Goal: Task Accomplishment & Management: Manage account settings

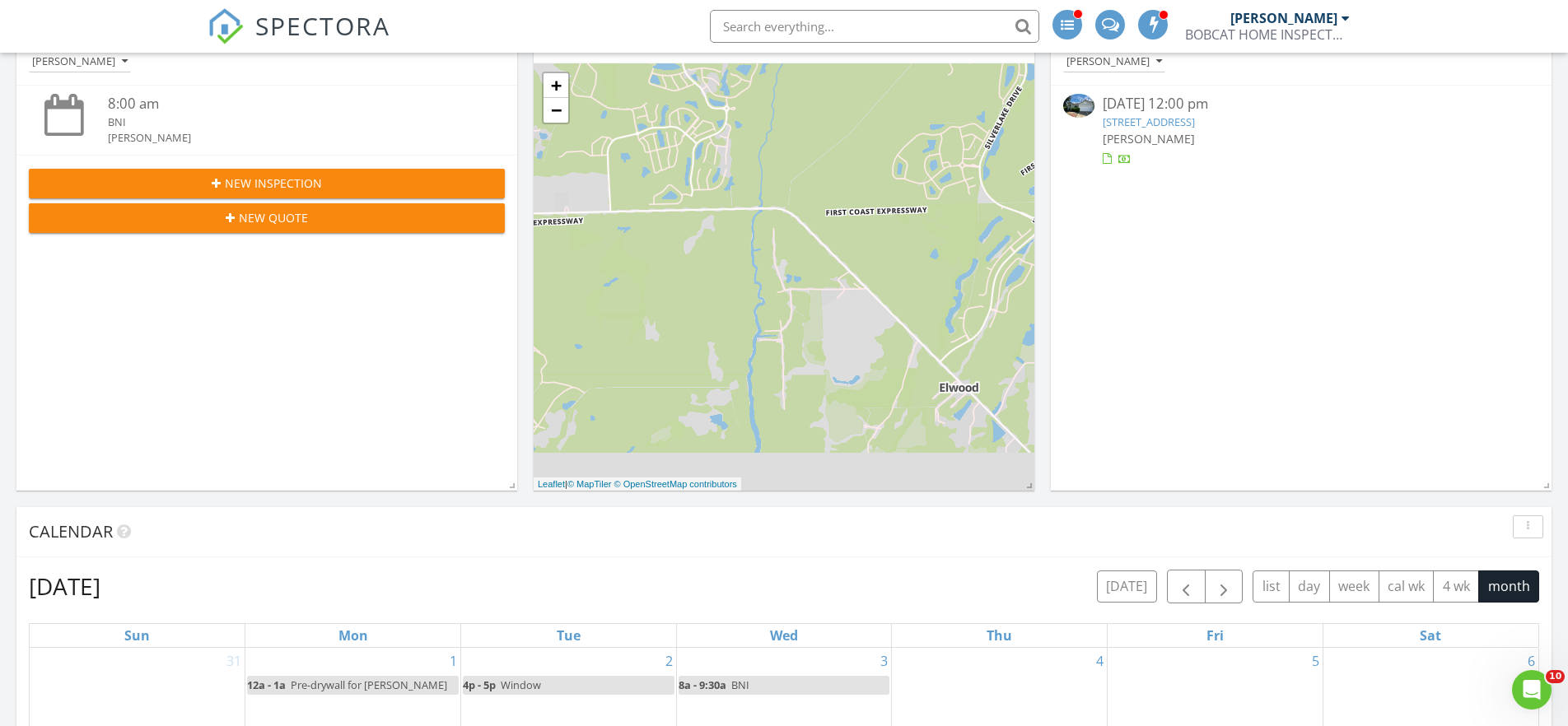
scroll to position [1499, 1569]
click at [336, 24] on span "SPECTORA" at bounding box center [323, 26] width 135 height 34
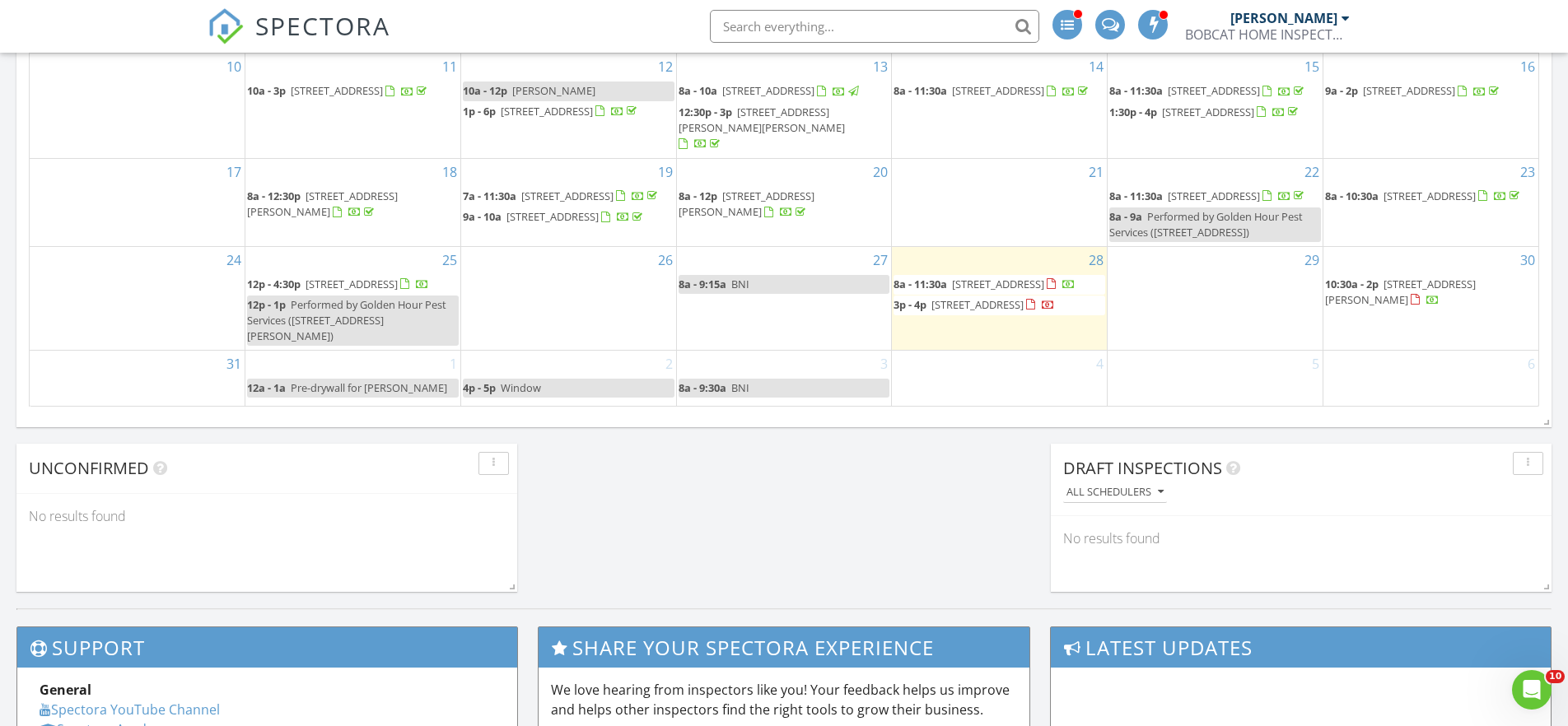
scroll to position [861, 0]
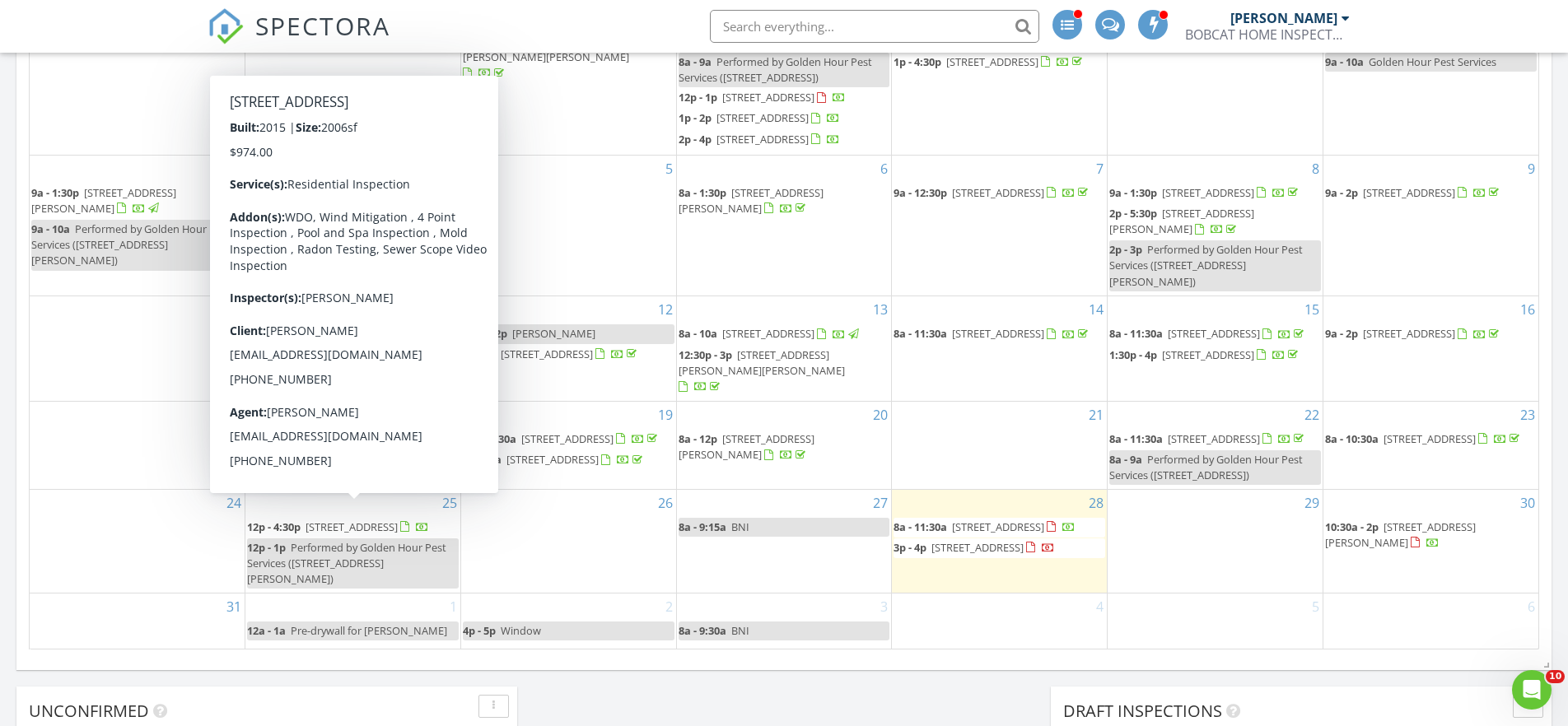
click at [398, 519] on span "727 E Red House Branch Rd, St. Augustine 32084" at bounding box center [351, 527] width 92 height 15
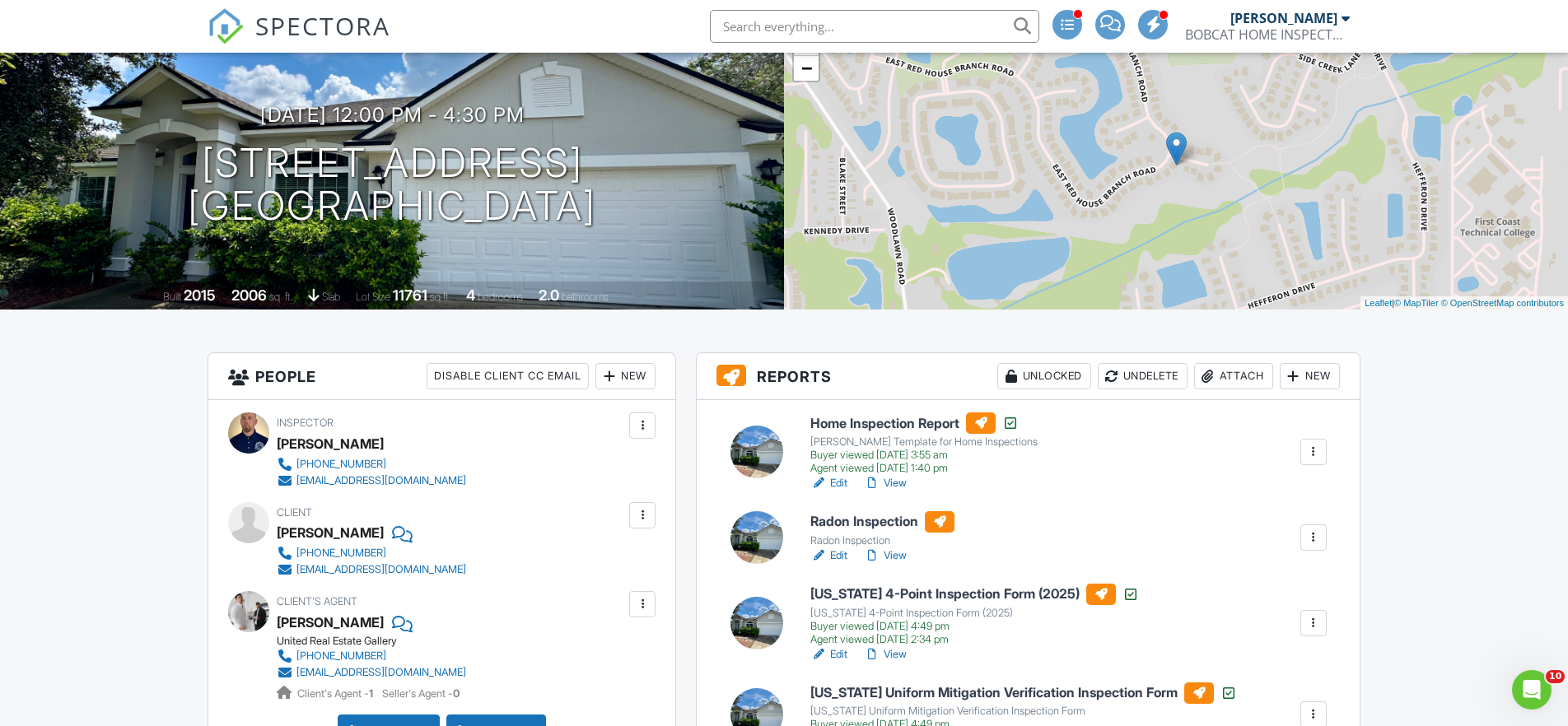
scroll to position [138, 0]
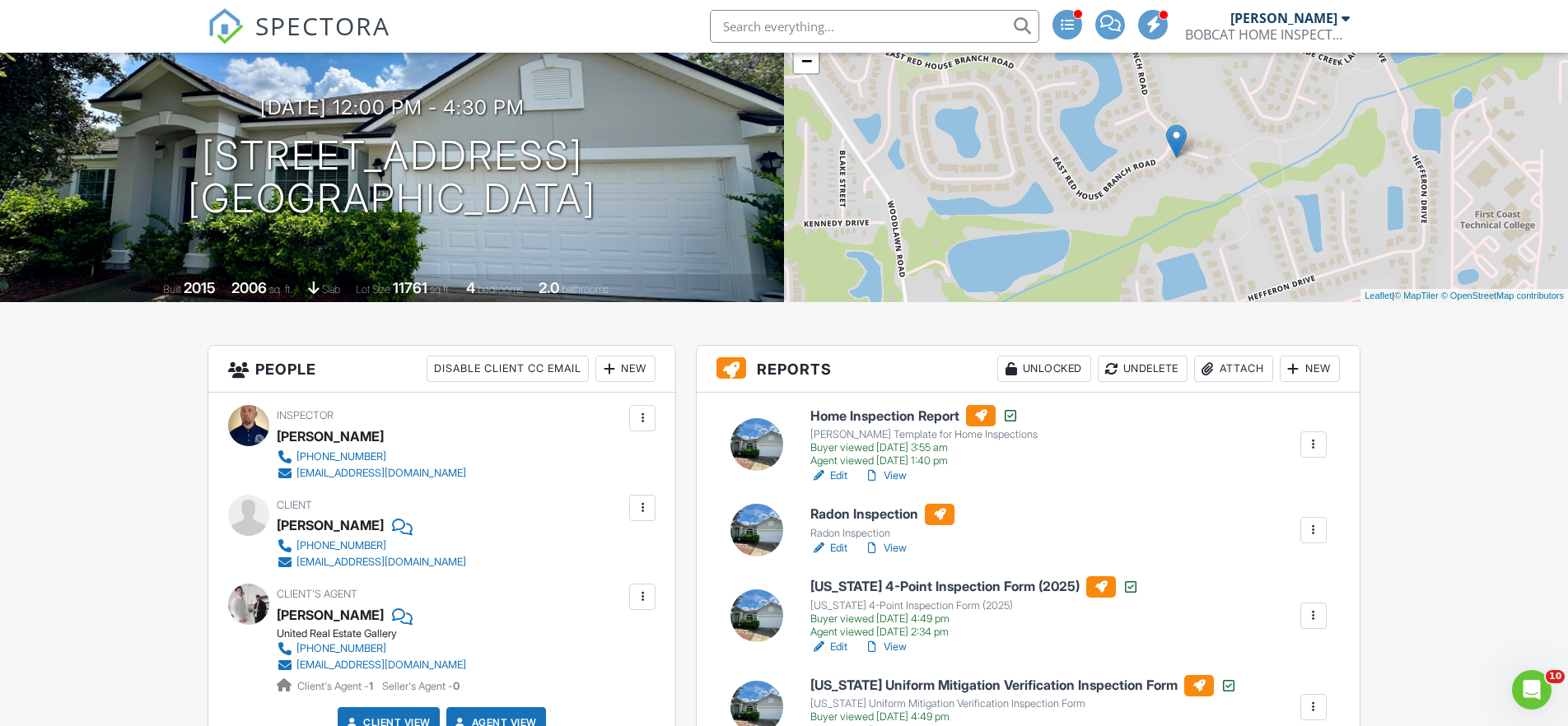
click at [848, 547] on link "Edit" at bounding box center [829, 548] width 37 height 16
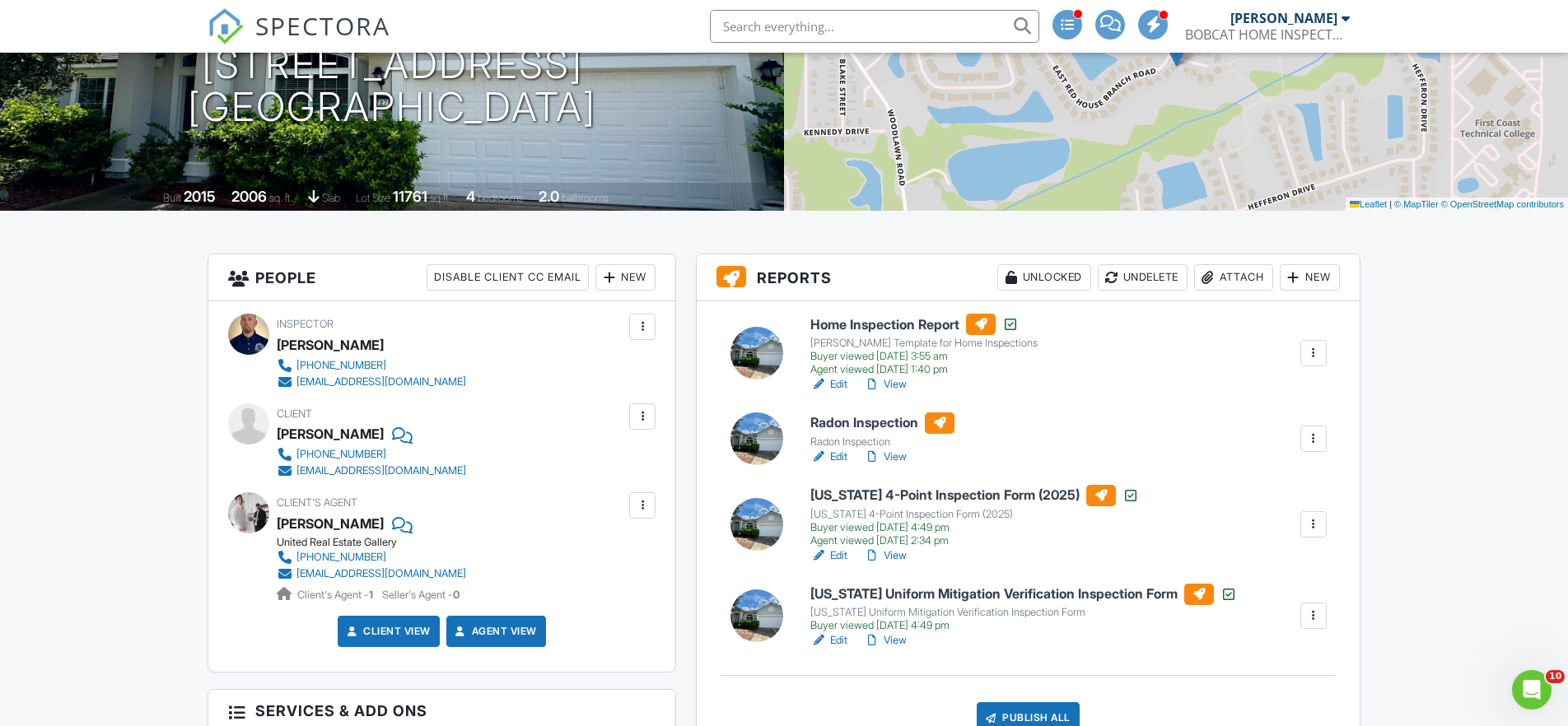
scroll to position [231, 0]
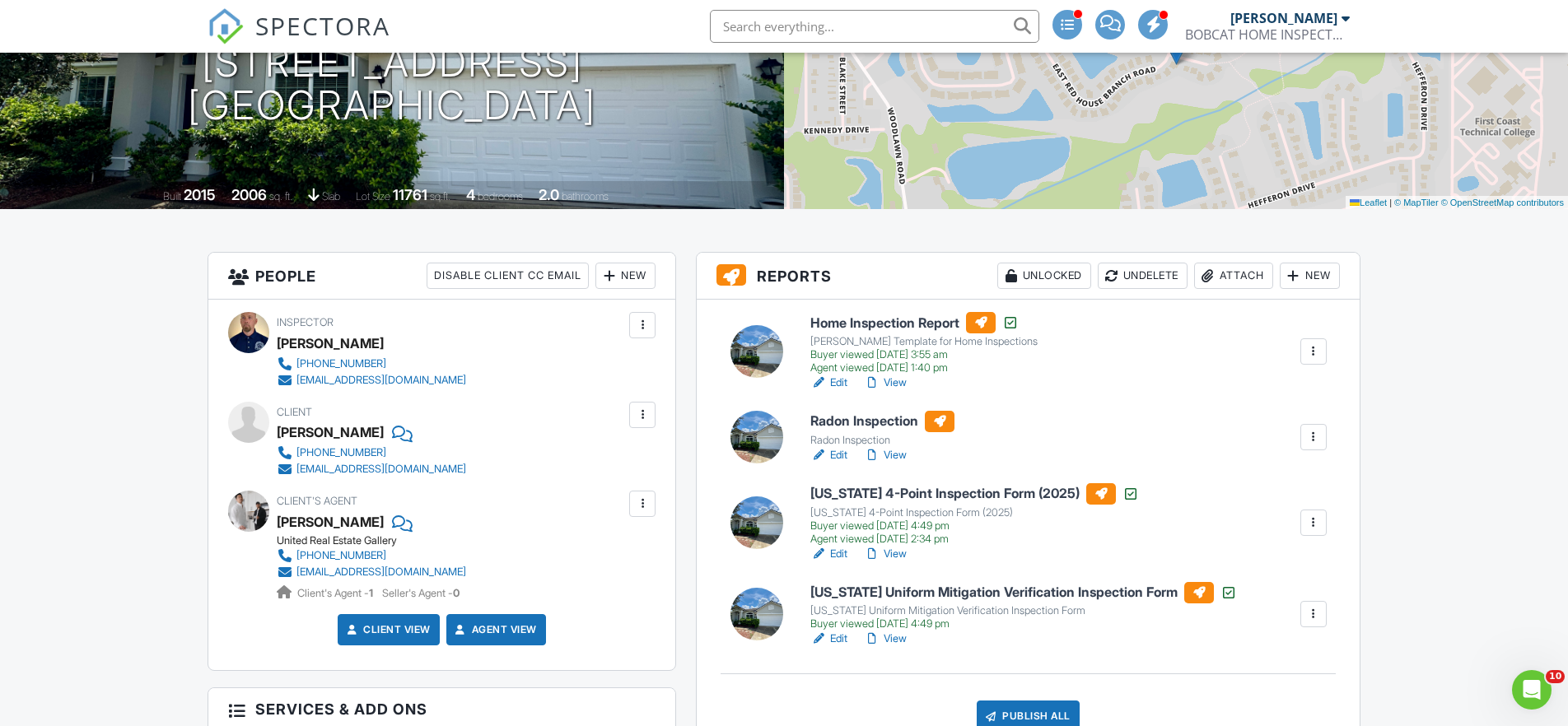
click at [898, 451] on link "View" at bounding box center [885, 455] width 43 height 16
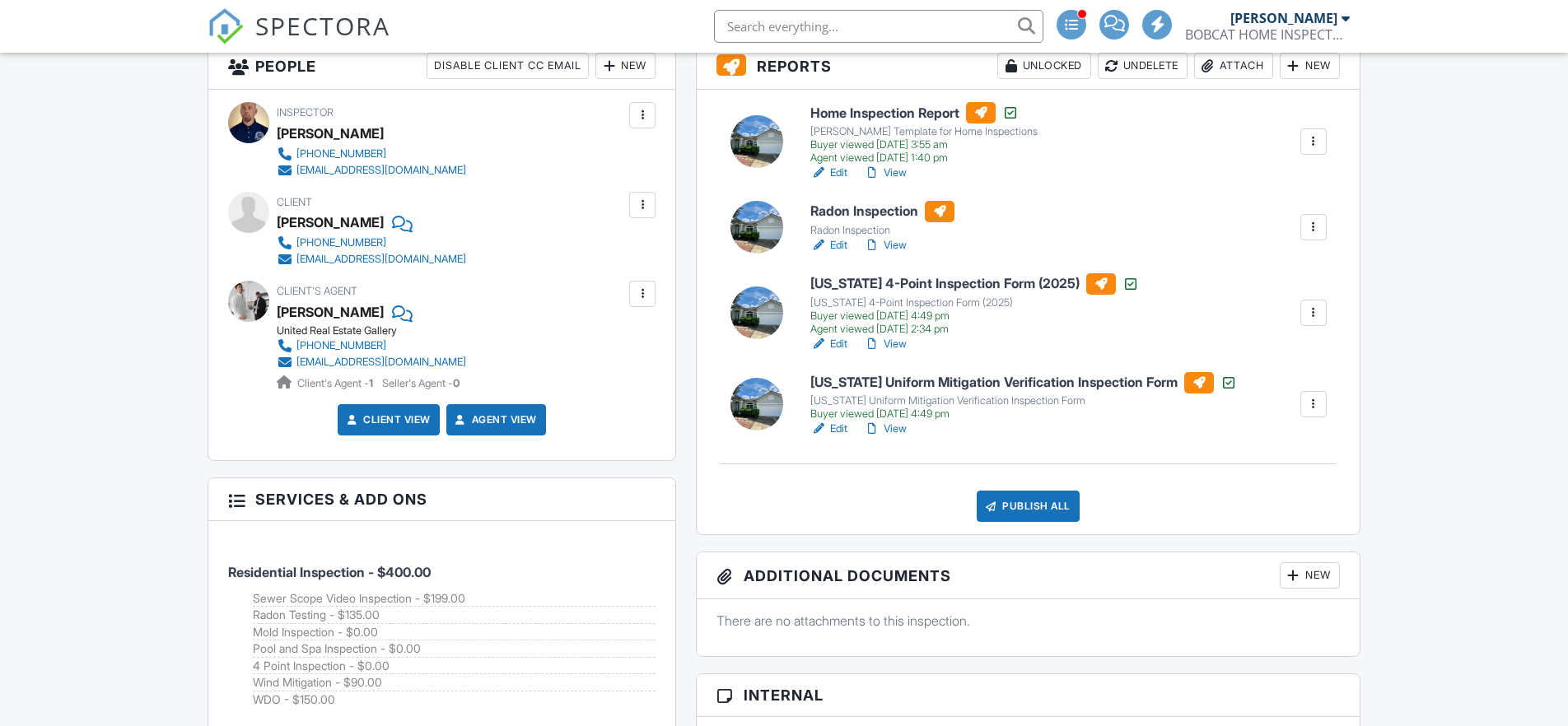
scroll to position [440, 0]
click at [896, 243] on link "View" at bounding box center [885, 245] width 43 height 16
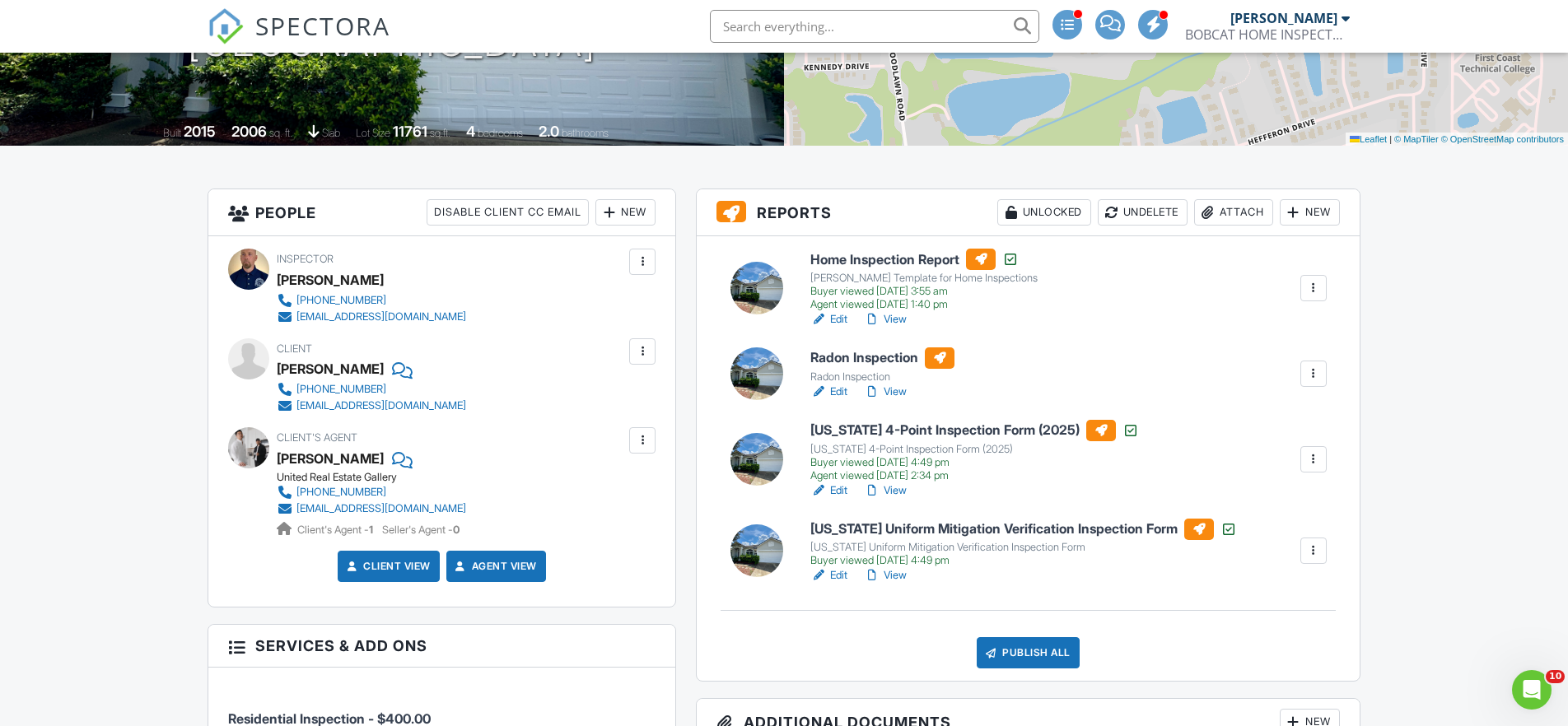
scroll to position [394, 0]
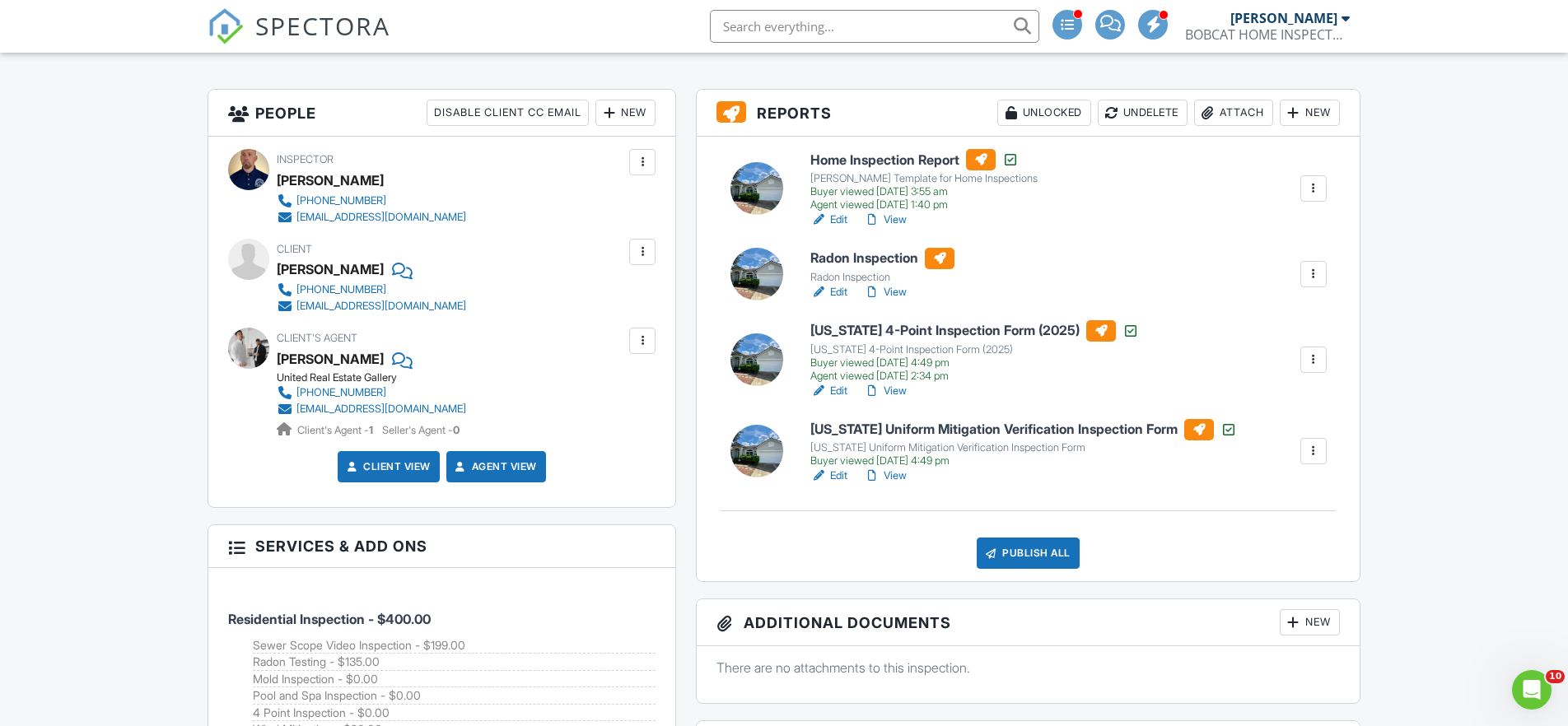
click at [842, 290] on link "Edit" at bounding box center [829, 291] width 37 height 16
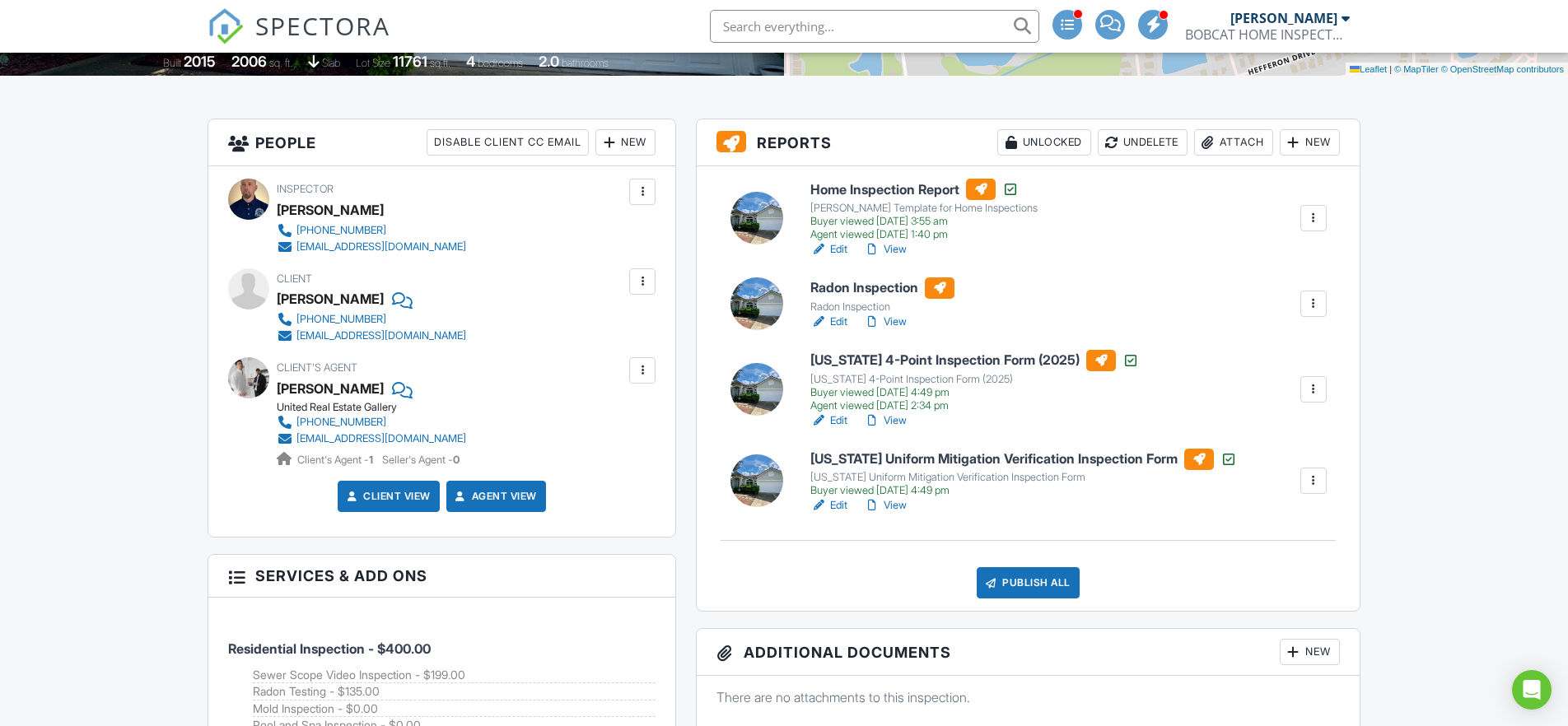
drag, startPoint x: 901, startPoint y: 318, endPoint x: 1004, endPoint y: 313, distance: 103.1
click at [901, 319] on link "View" at bounding box center [885, 322] width 43 height 16
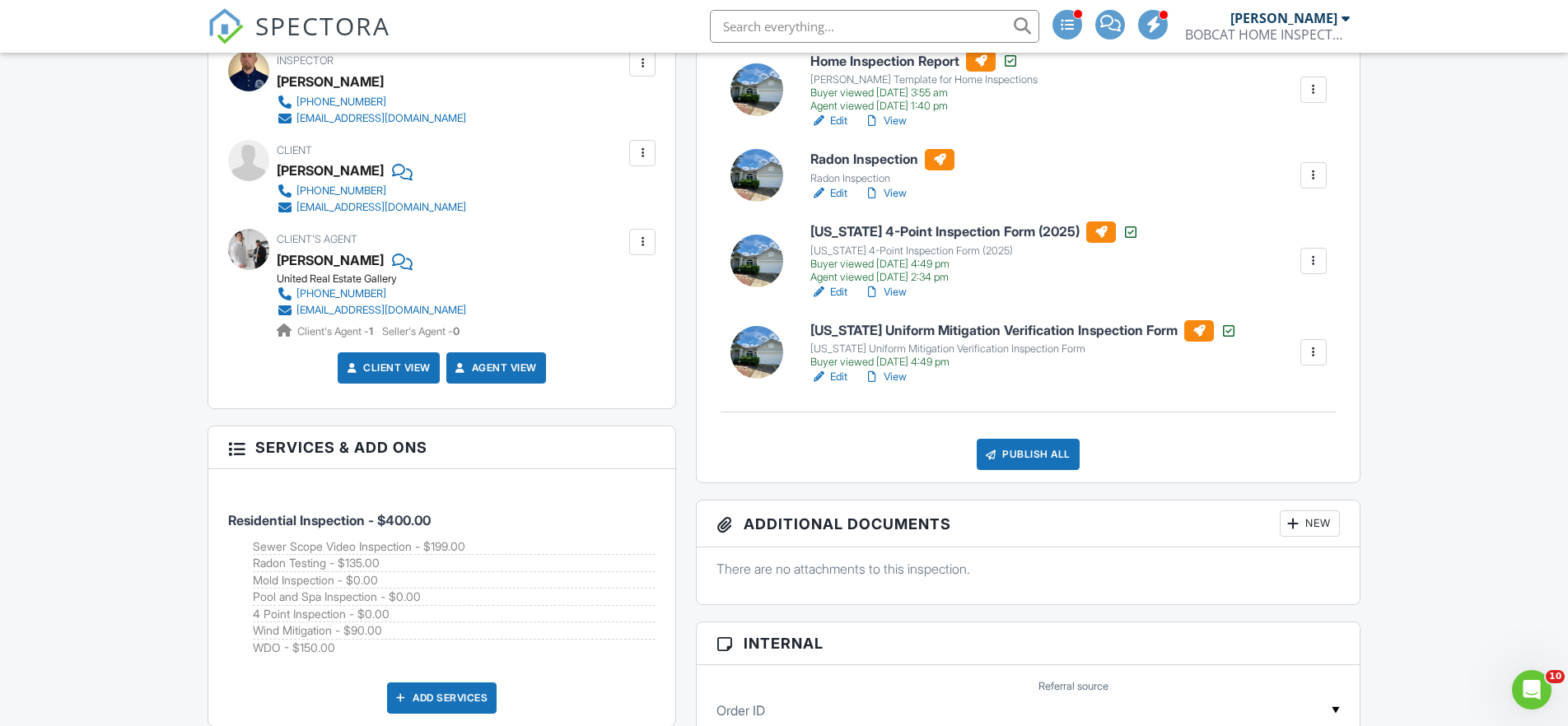
click at [835, 191] on link "Edit" at bounding box center [829, 193] width 37 height 16
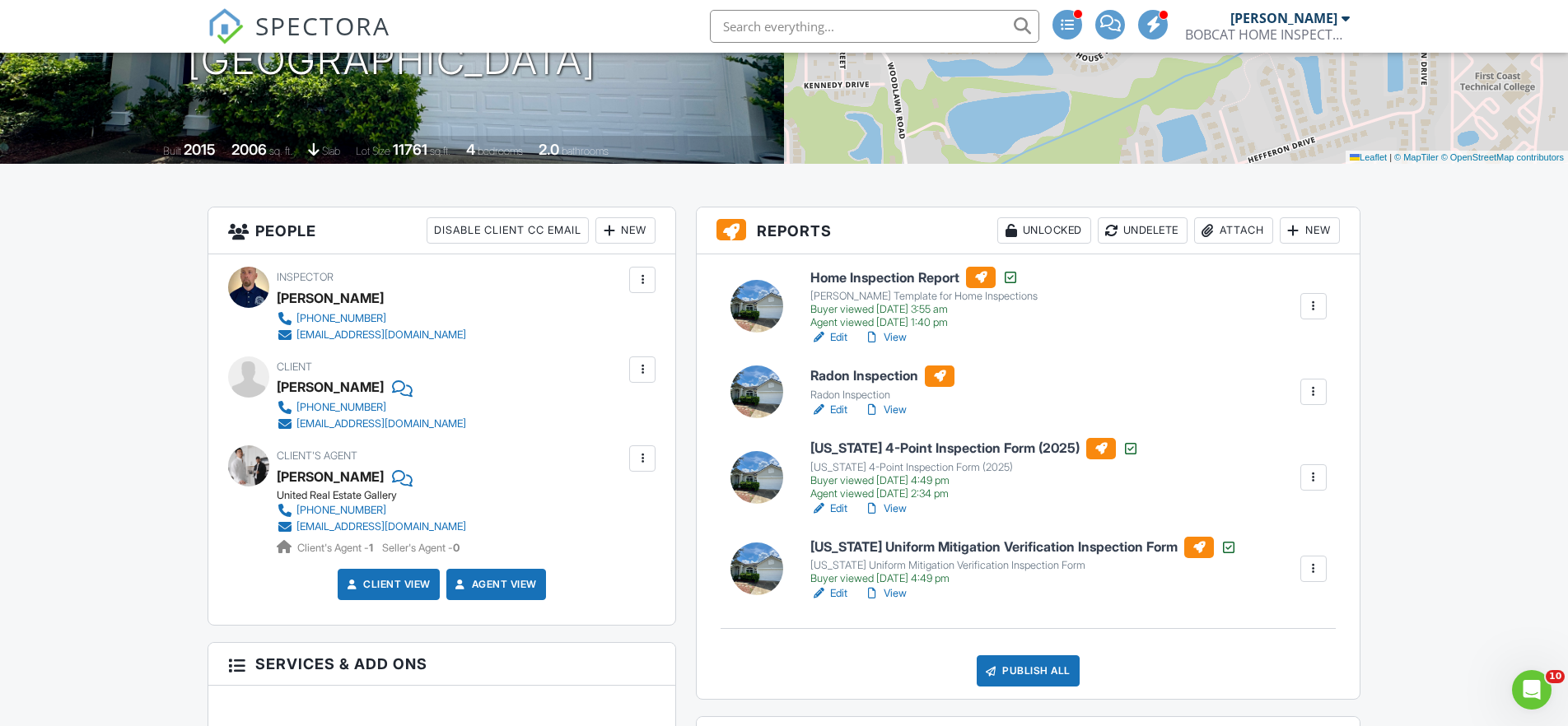
click at [900, 406] on link "View" at bounding box center [885, 409] width 43 height 16
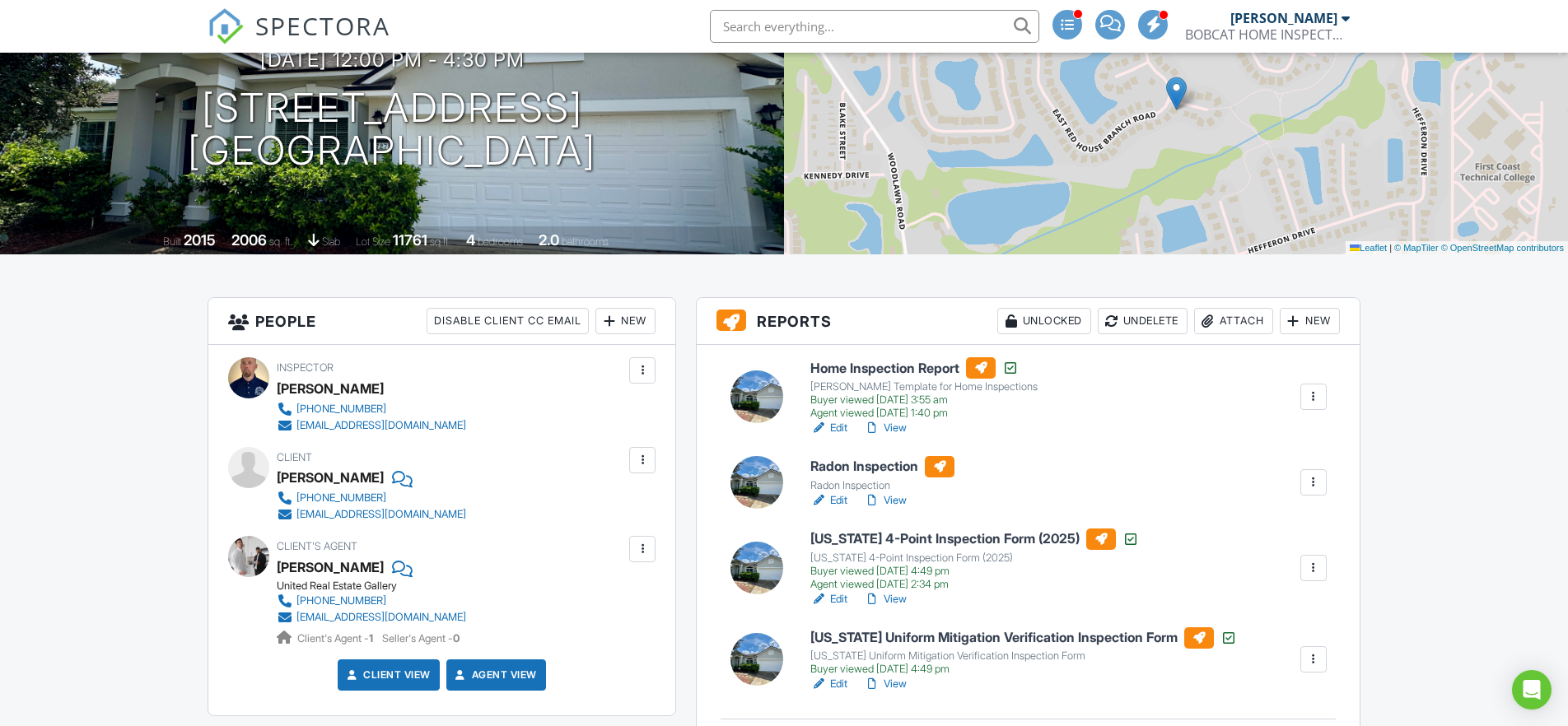
click at [902, 498] on link "View" at bounding box center [885, 500] width 43 height 16
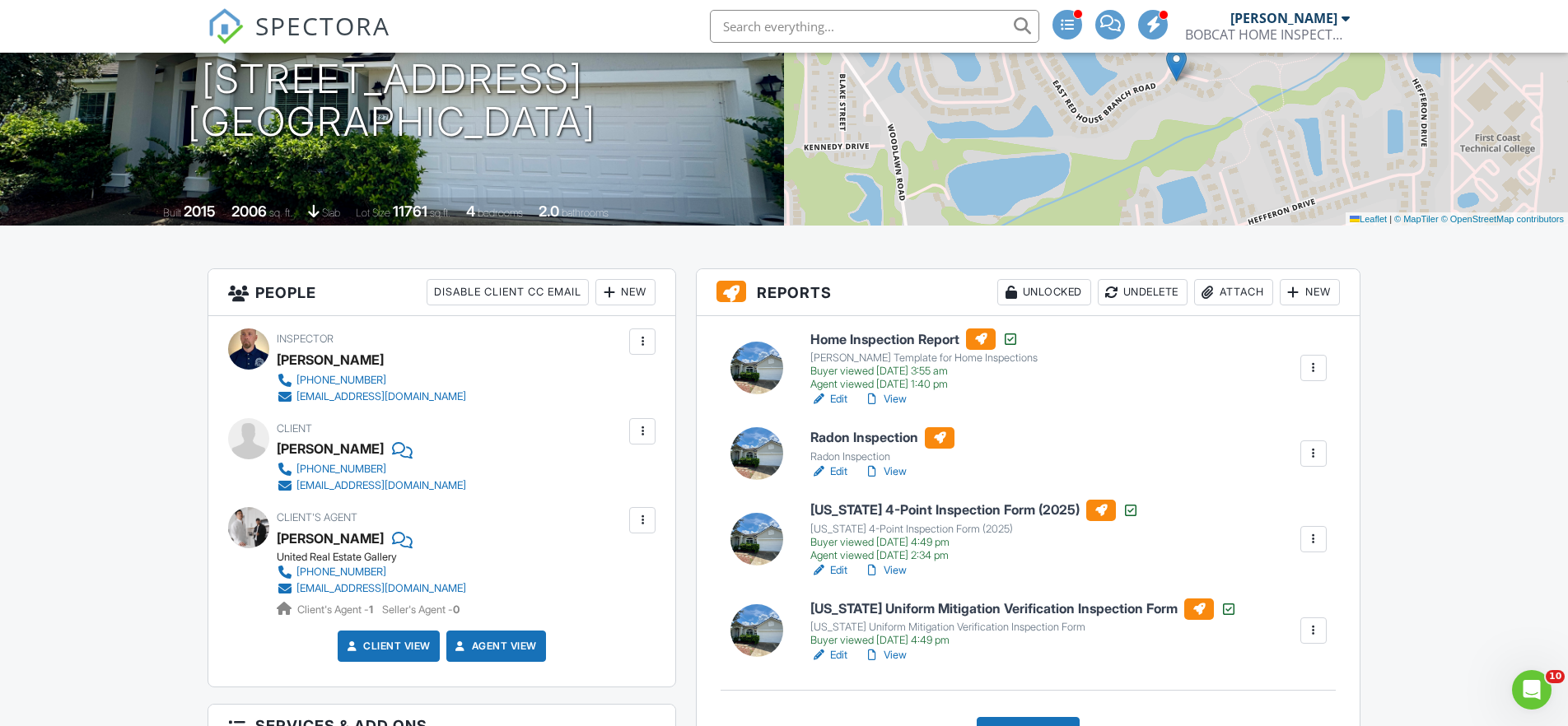
click at [898, 473] on link "View" at bounding box center [885, 471] width 43 height 16
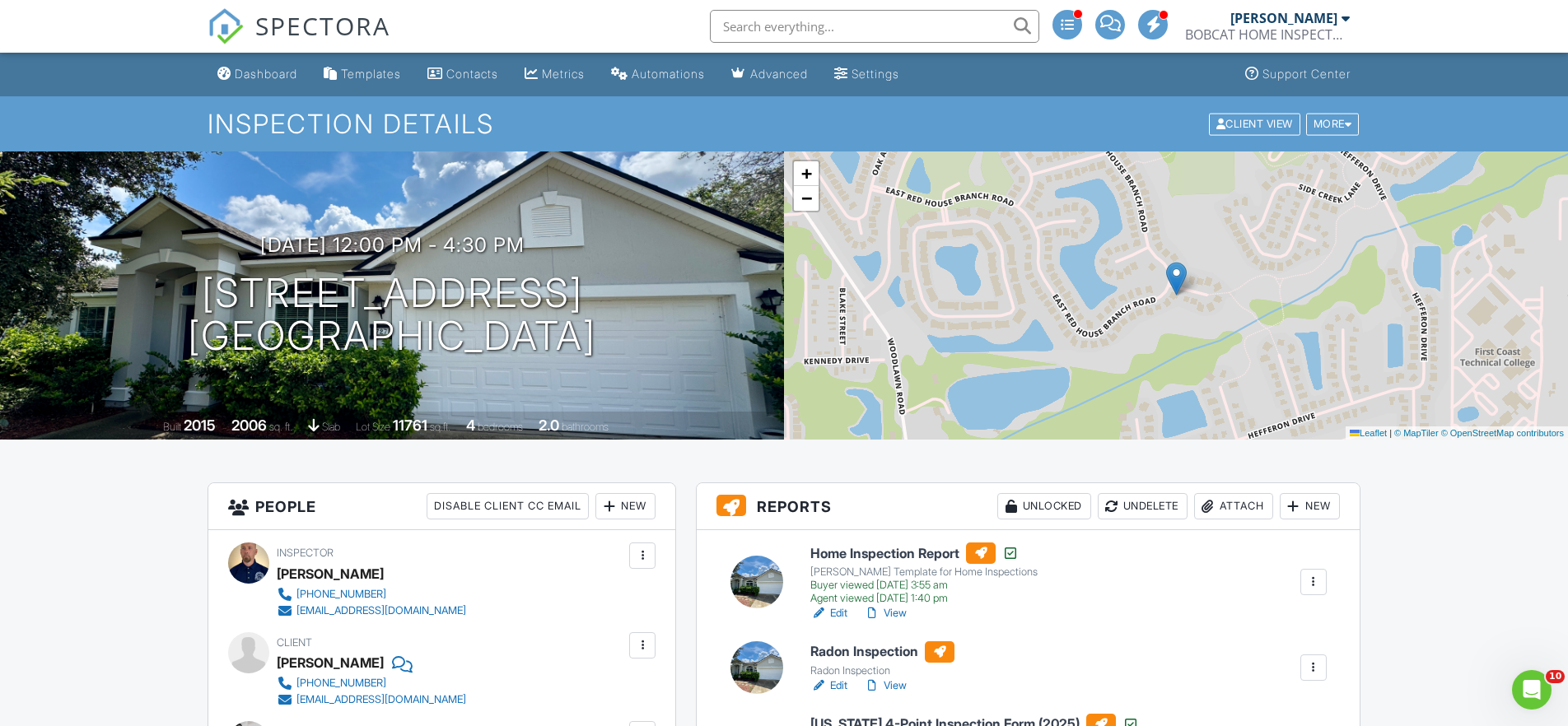
click at [839, 683] on link "Edit" at bounding box center [829, 685] width 37 height 16
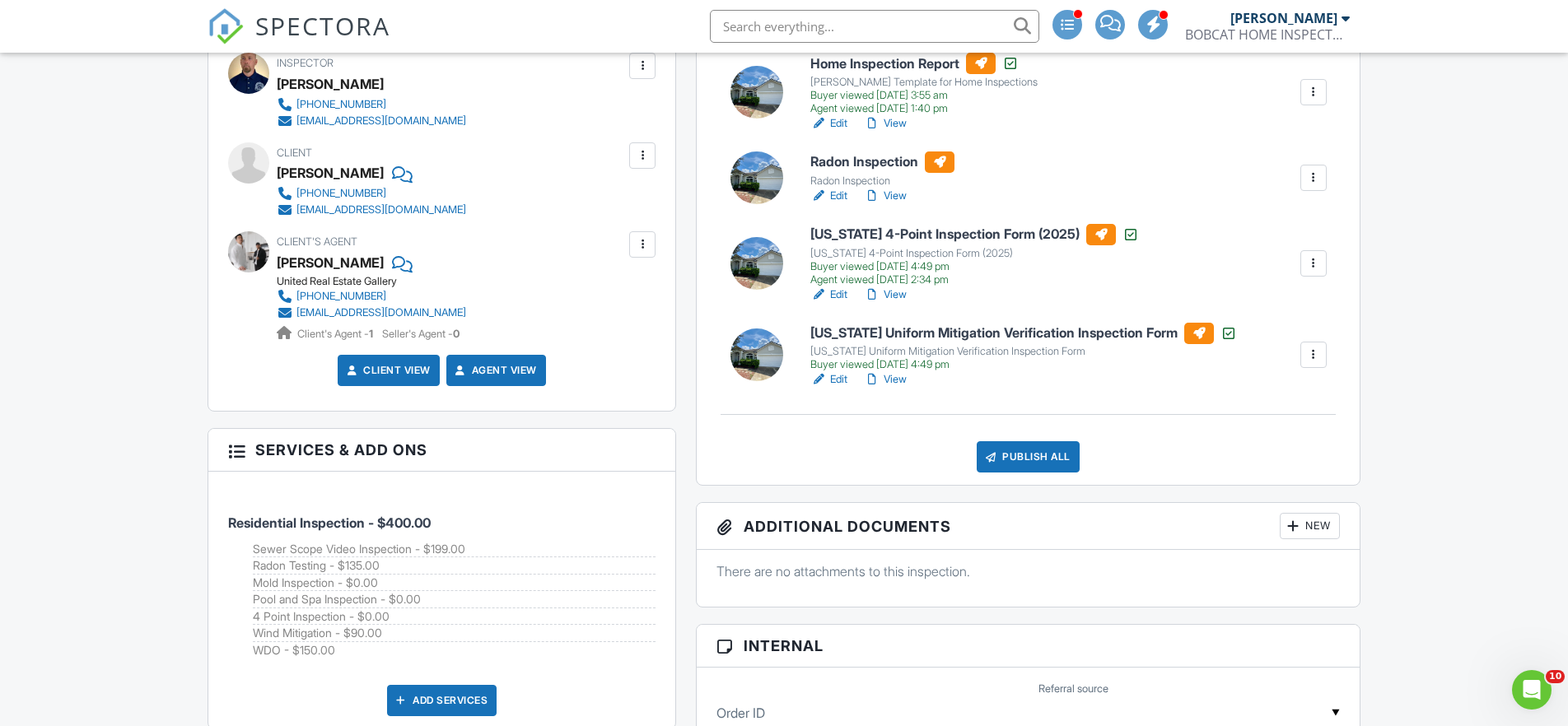
click at [904, 188] on link "View" at bounding box center [885, 195] width 43 height 16
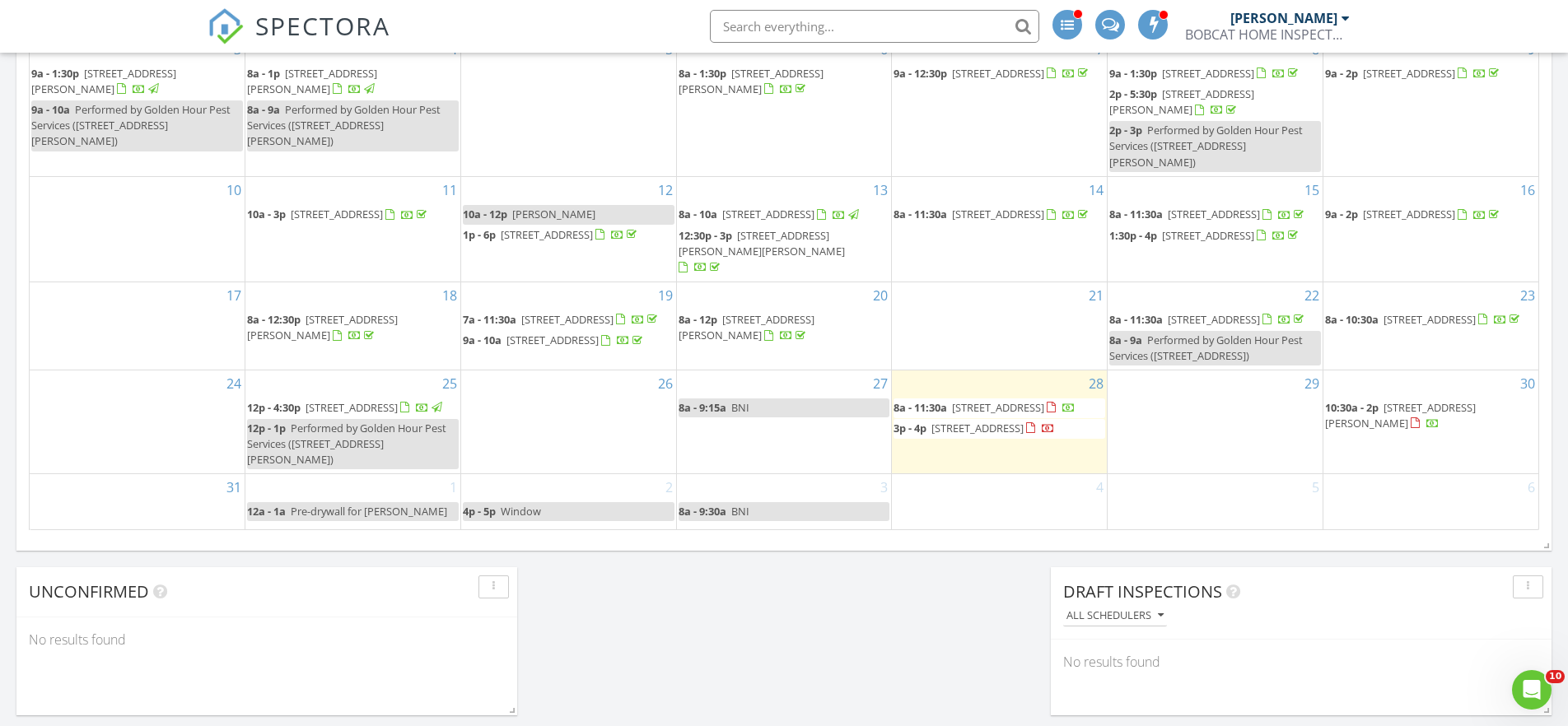
scroll to position [983, 0]
click at [398, 398] on span "[STREET_ADDRESS]" at bounding box center [351, 405] width 92 height 15
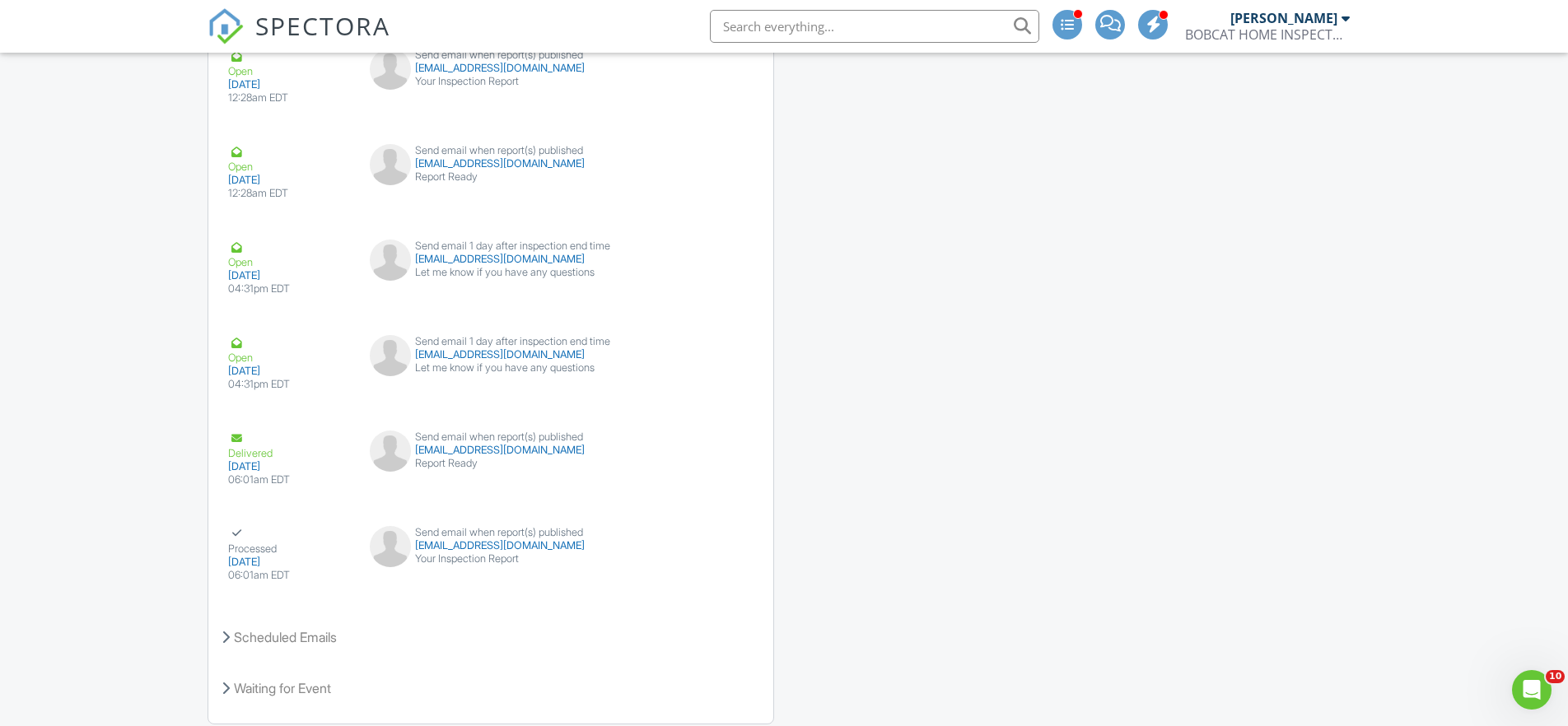
scroll to position [3219, 0]
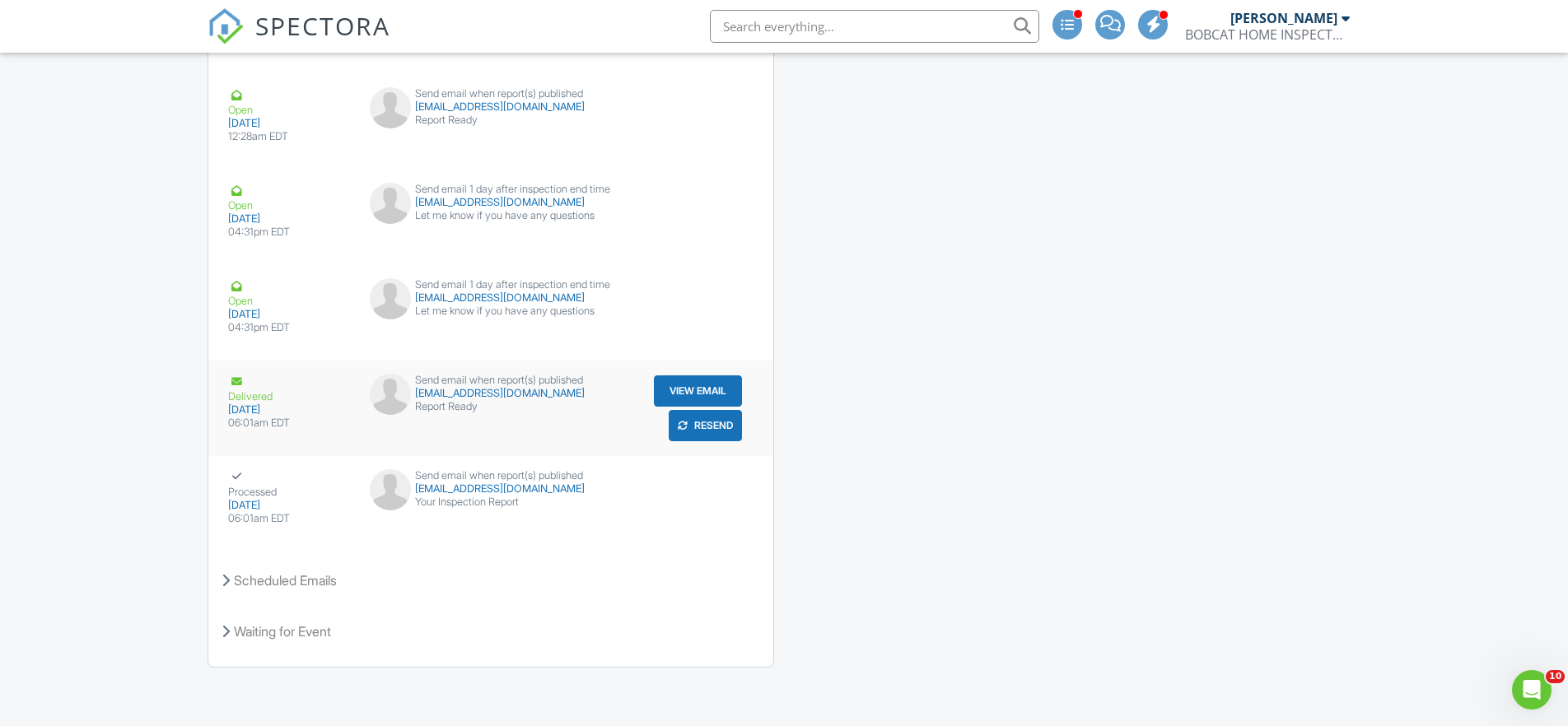
click at [687, 382] on button "View Email" at bounding box center [698, 391] width 88 height 31
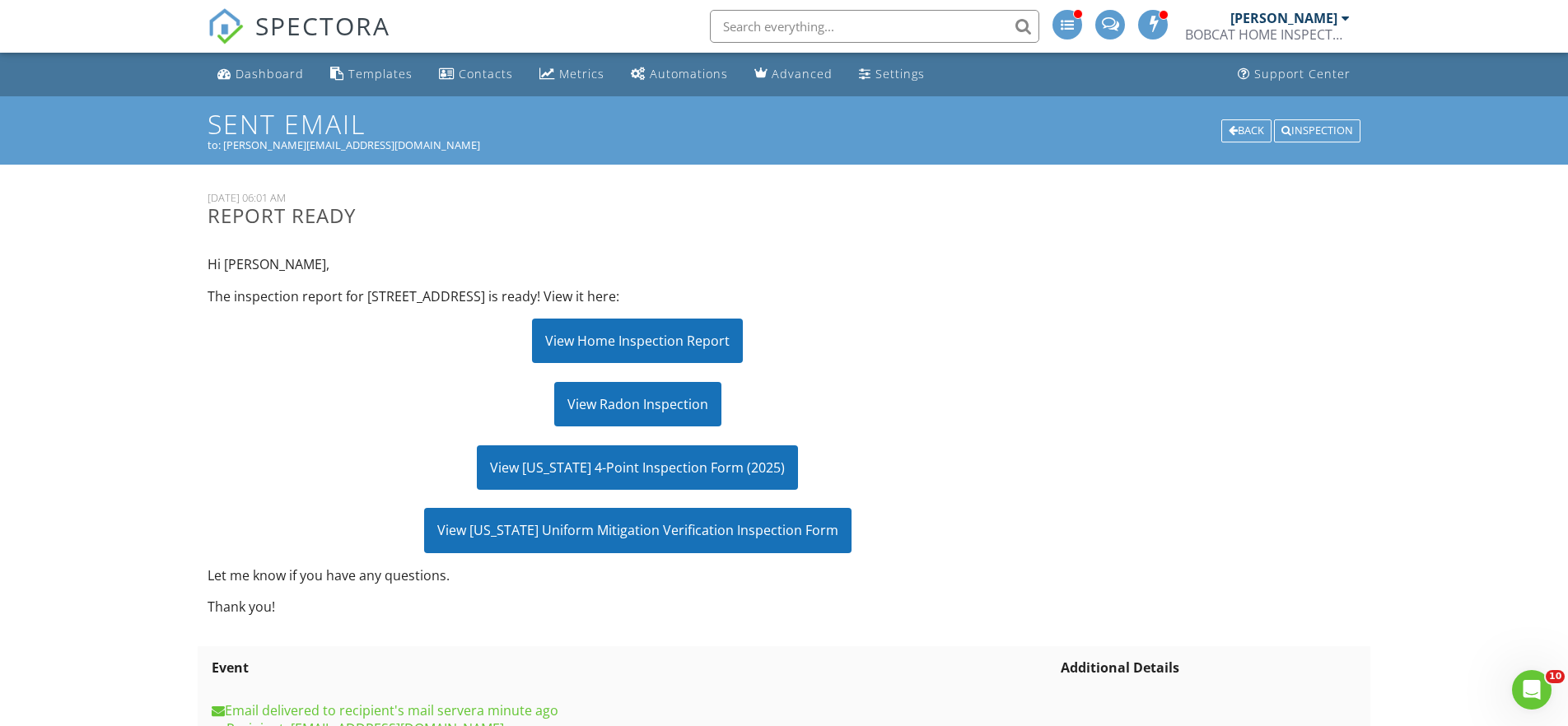
click at [352, 17] on span "SPECTORA" at bounding box center [323, 26] width 135 height 34
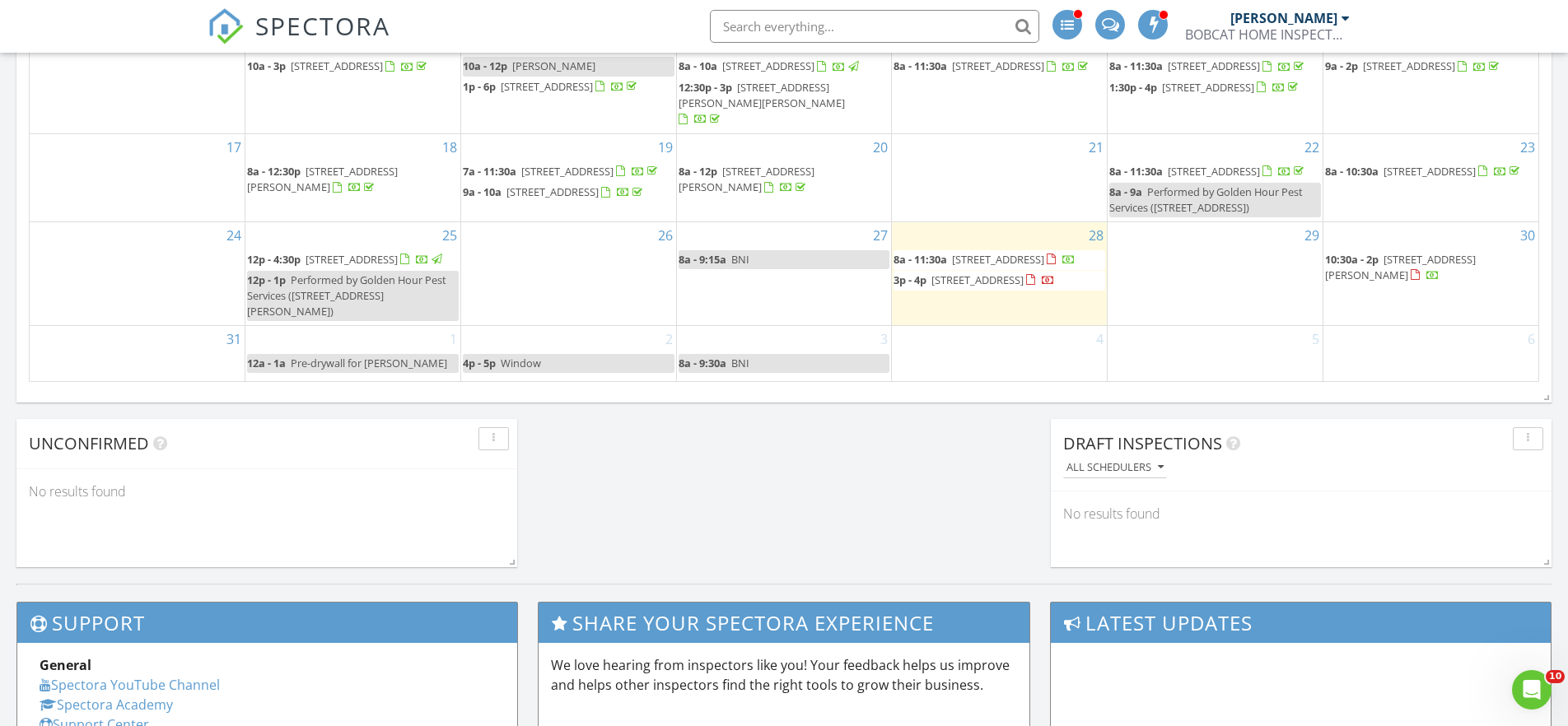
scroll to position [1131, 0]
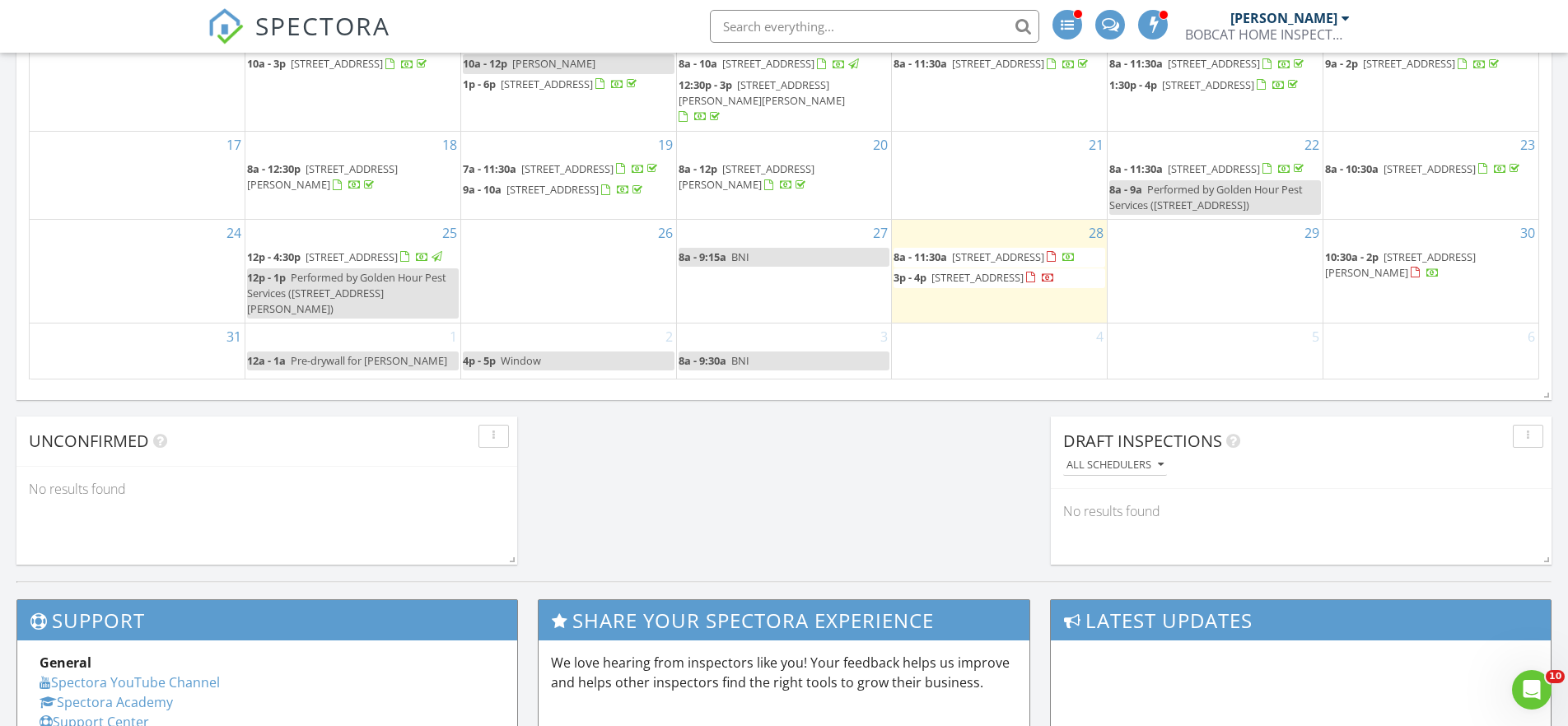
click at [341, 264] on span "727 E Red House Branch Rd, St. Augustine 32084" at bounding box center [351, 257] width 92 height 15
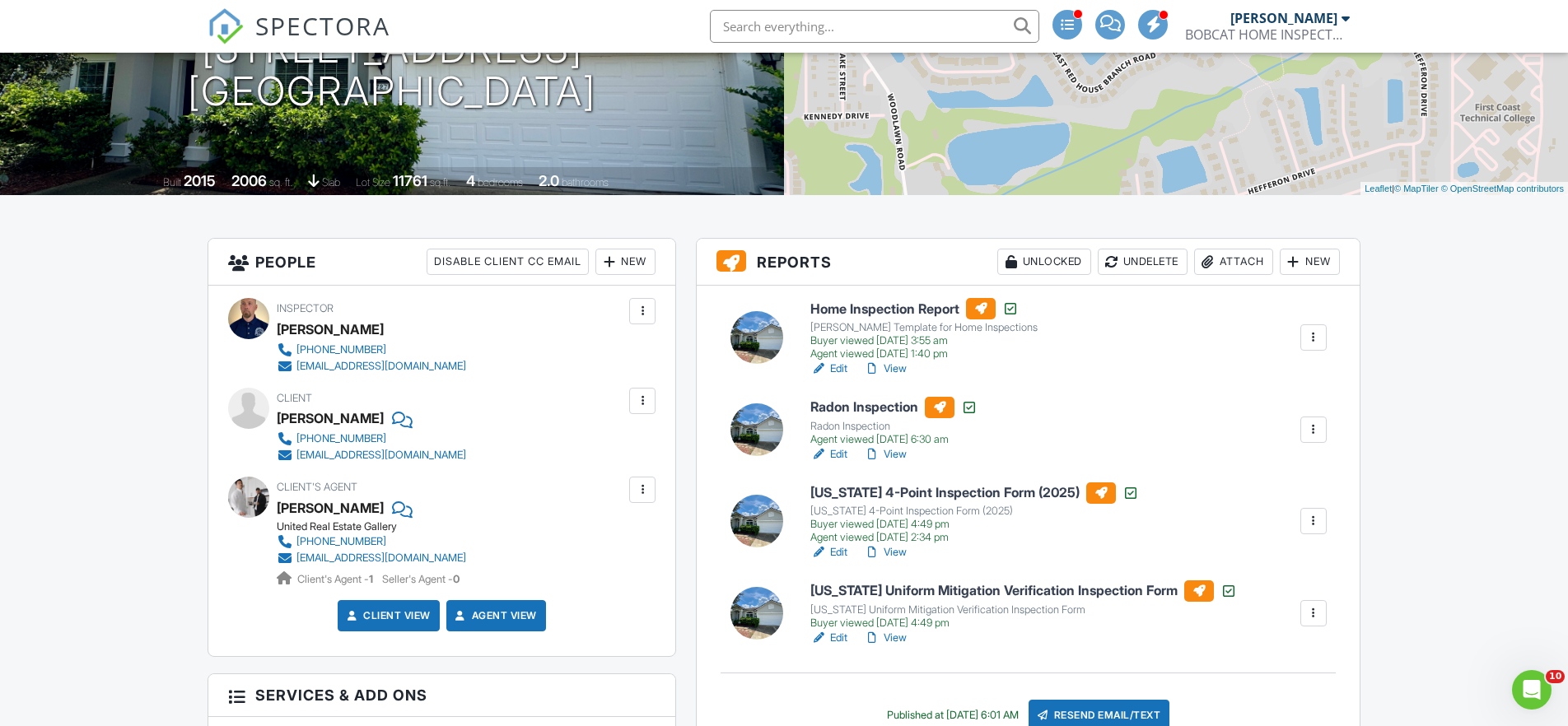
click at [898, 453] on link "View" at bounding box center [885, 454] width 43 height 16
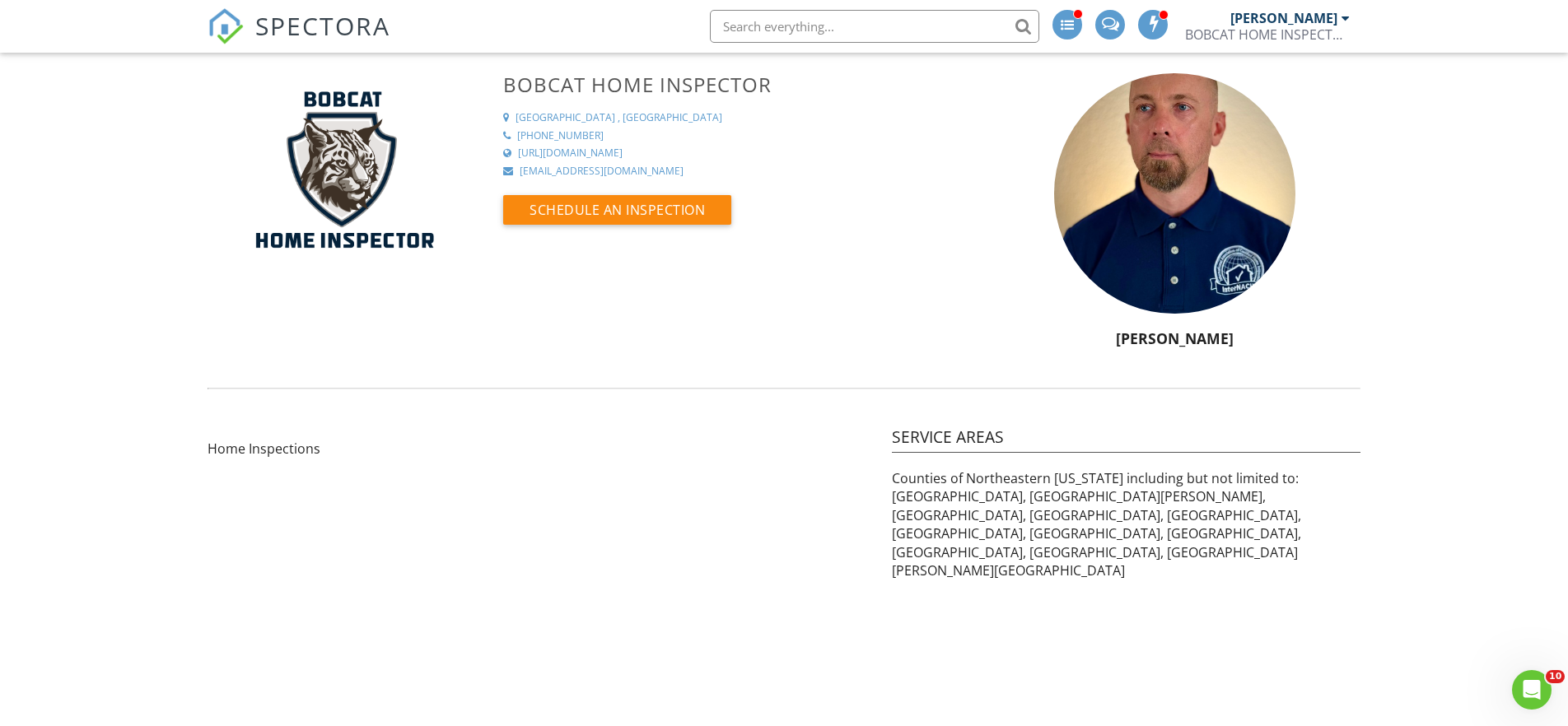
click at [327, 32] on span "SPECTORA" at bounding box center [323, 26] width 135 height 34
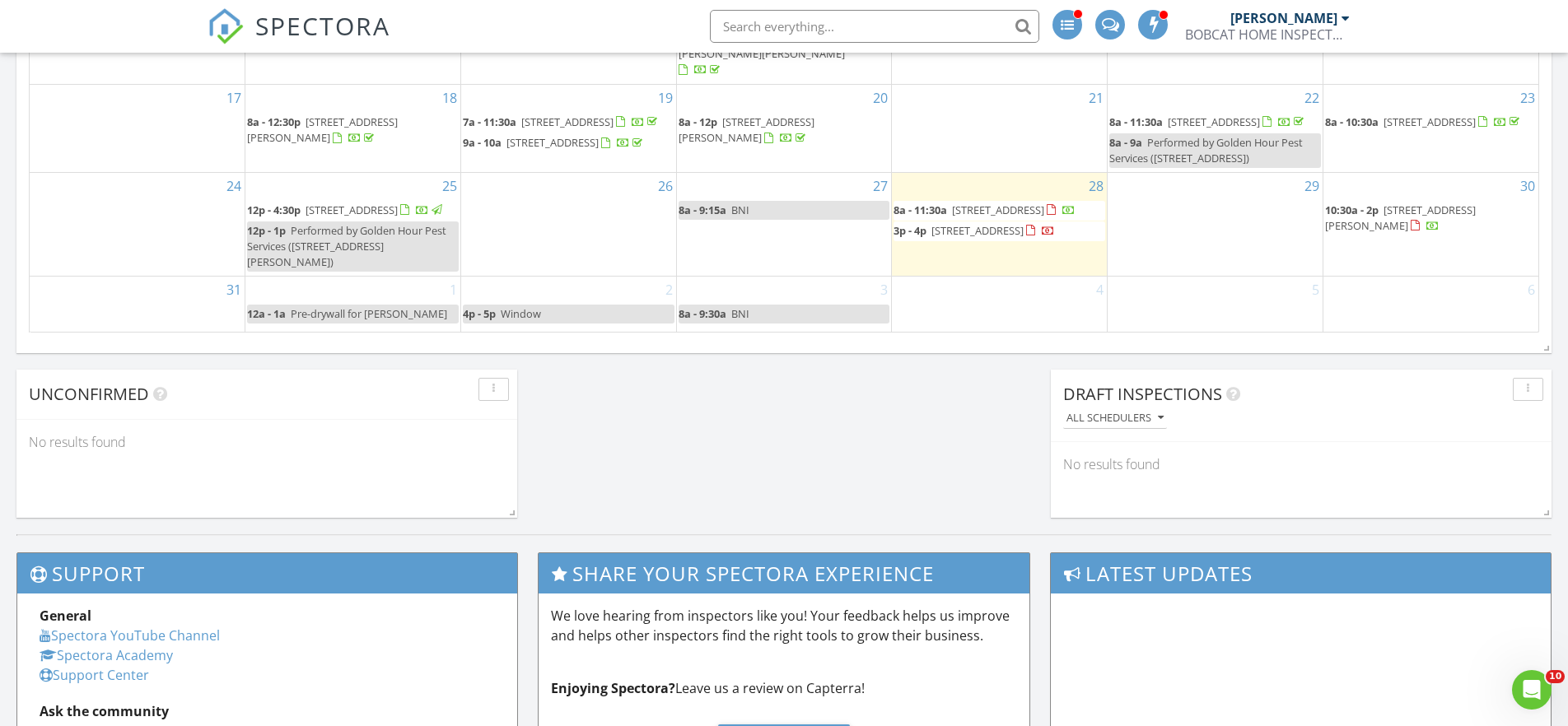
scroll to position [1177, 0]
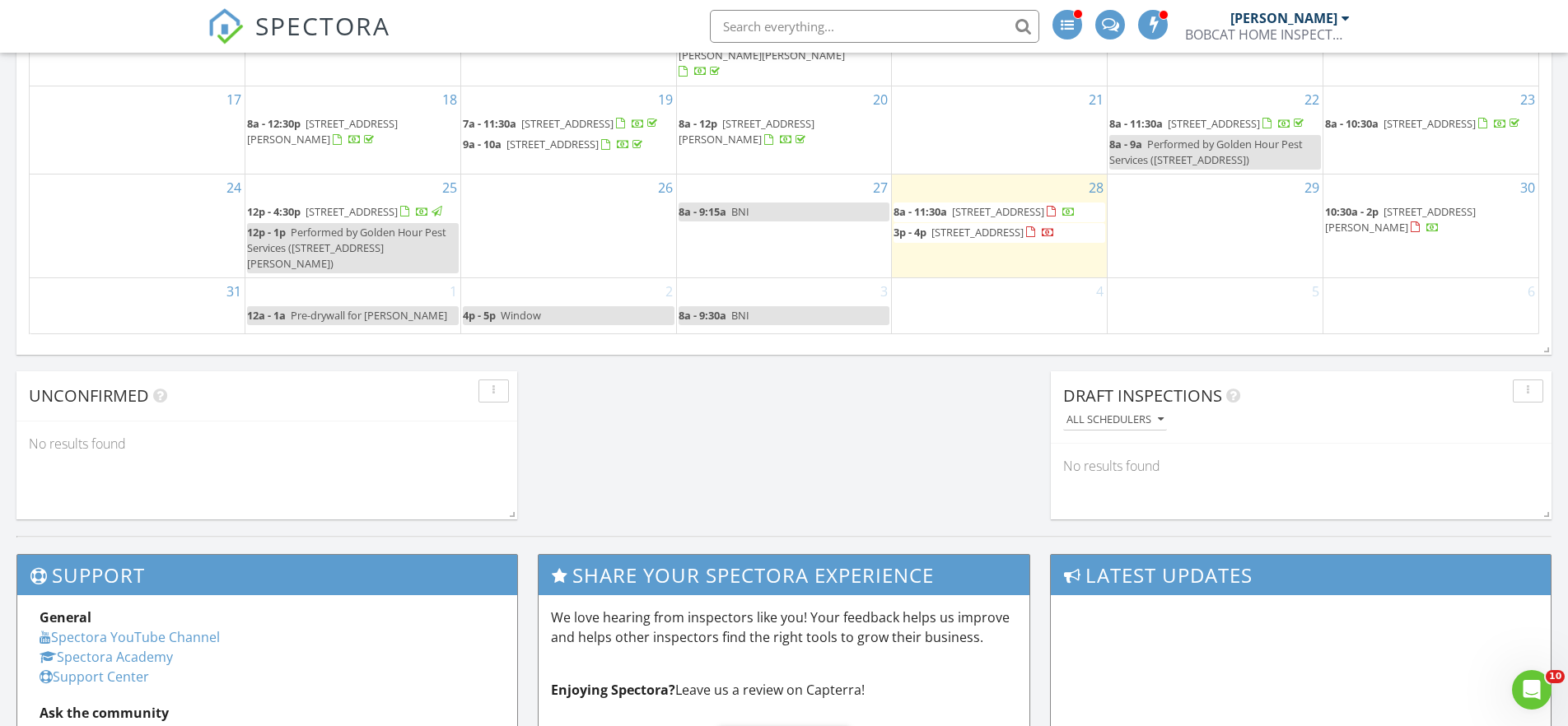
click at [946, 206] on span "8a - 11:30a" at bounding box center [920, 212] width 53 height 15
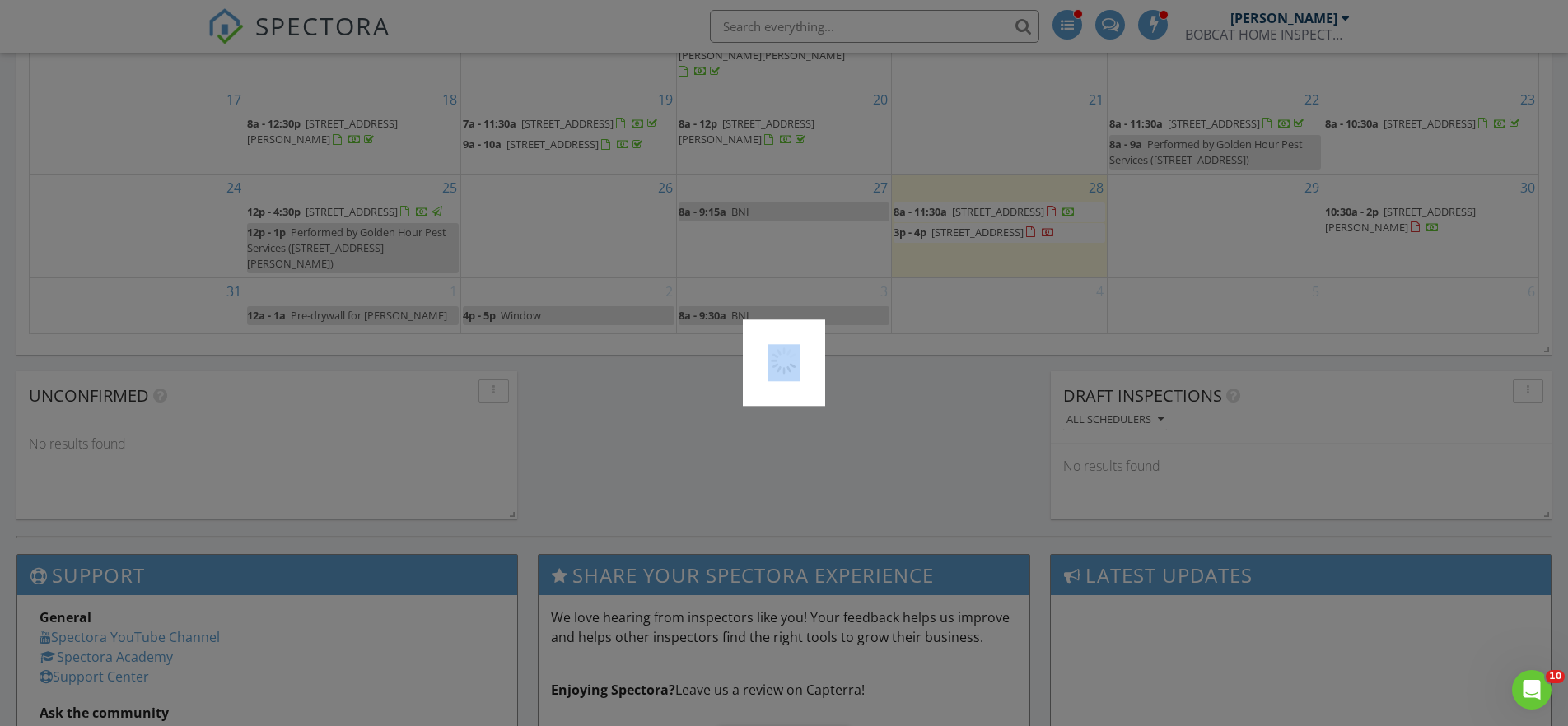
click at [946, 206] on div at bounding box center [784, 363] width 1568 height 726
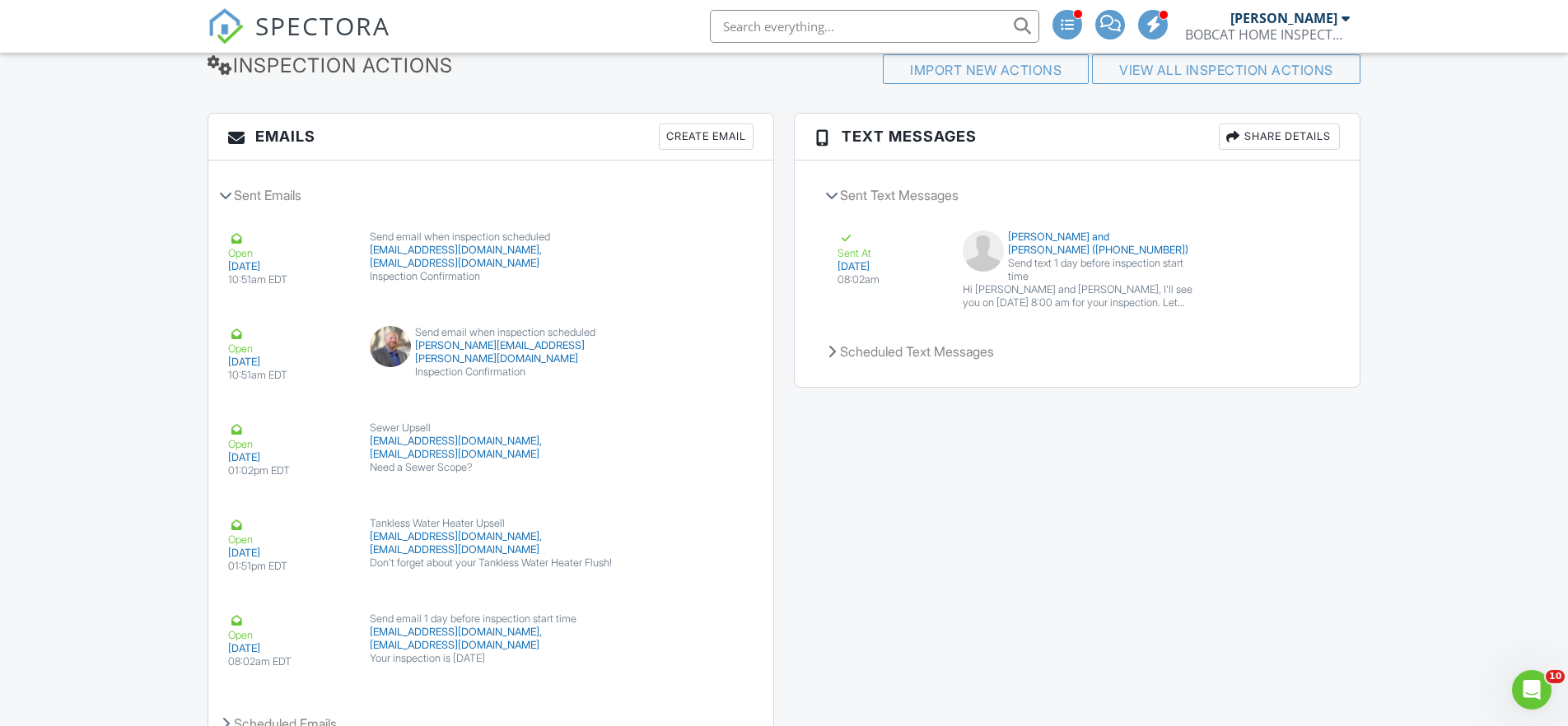
scroll to position [2167, 0]
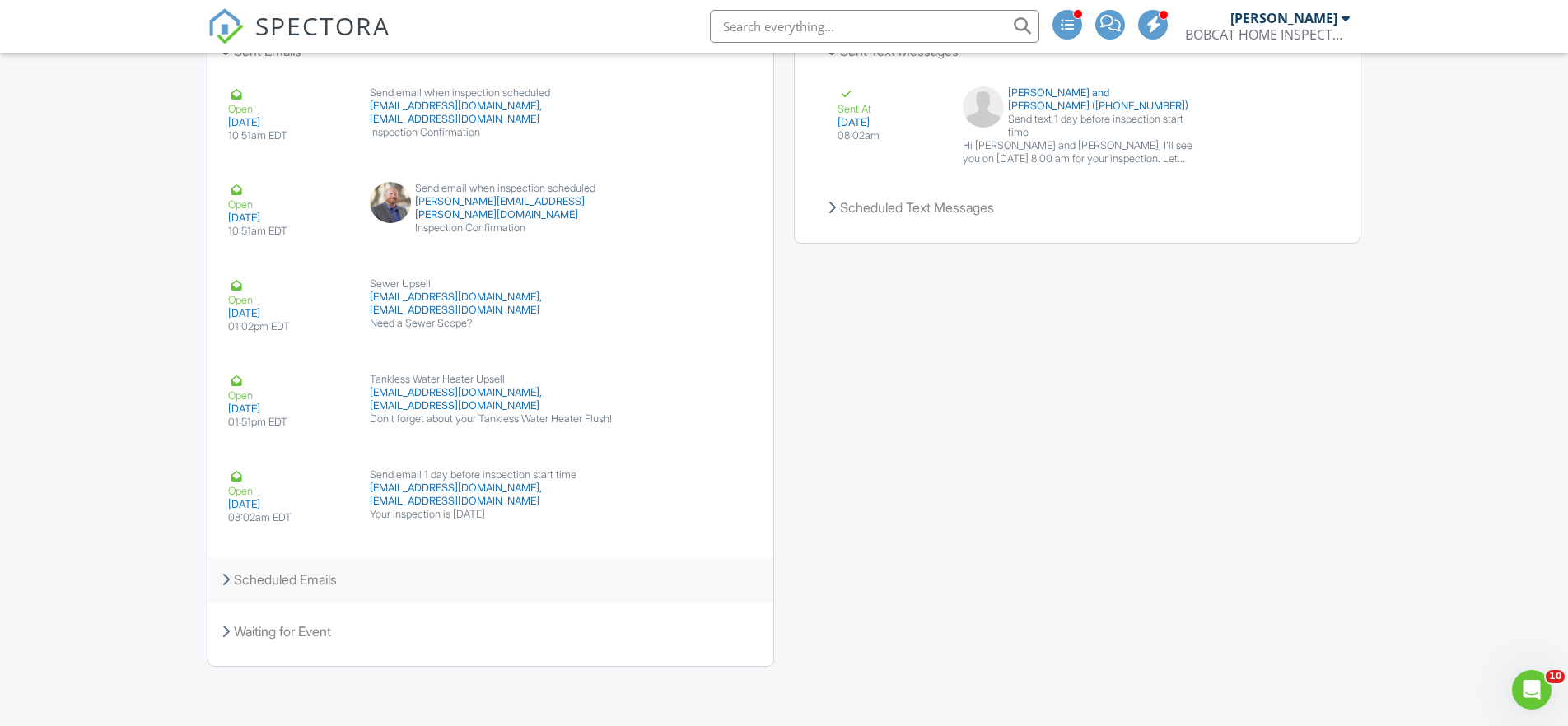
click at [298, 581] on div "Scheduled Emails" at bounding box center [490, 579] width 565 height 45
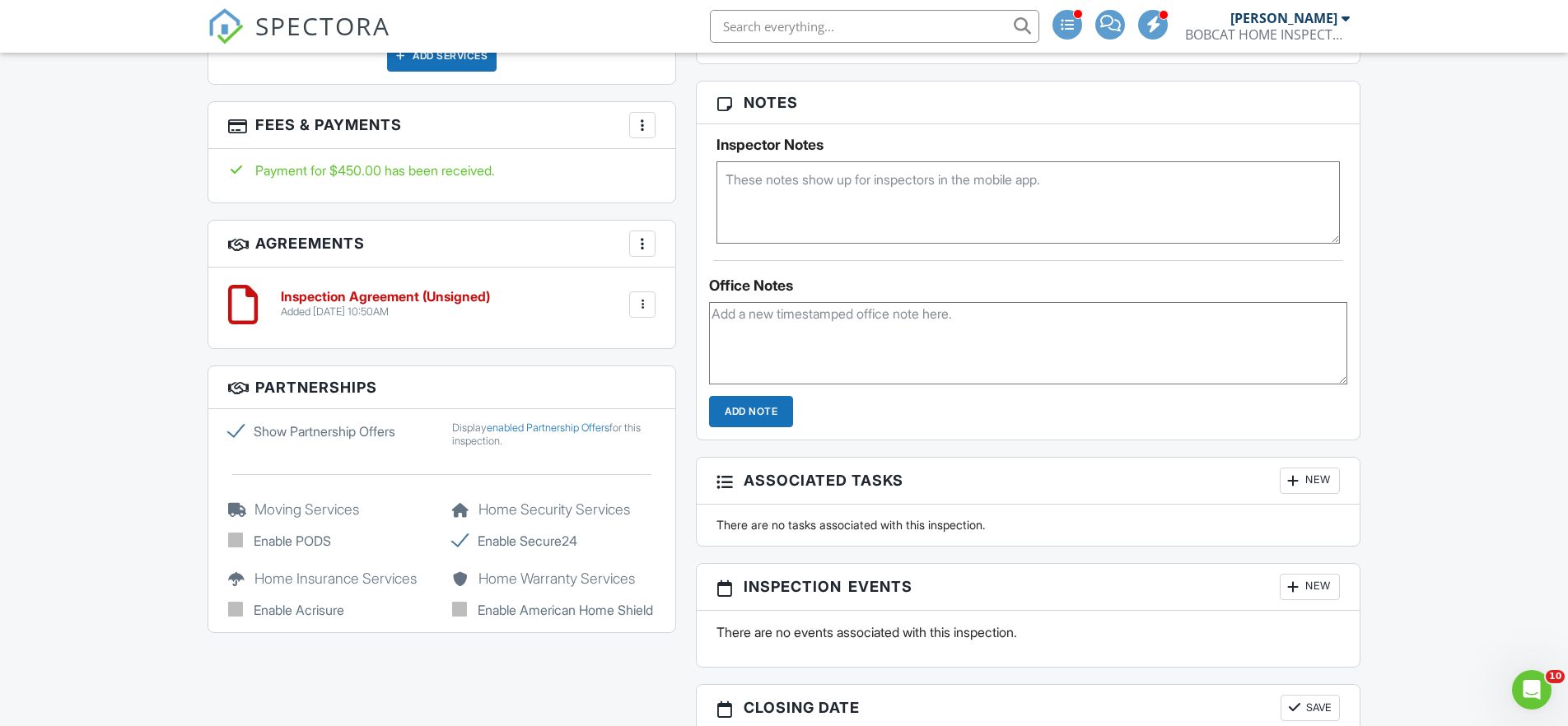
scroll to position [1076, 0]
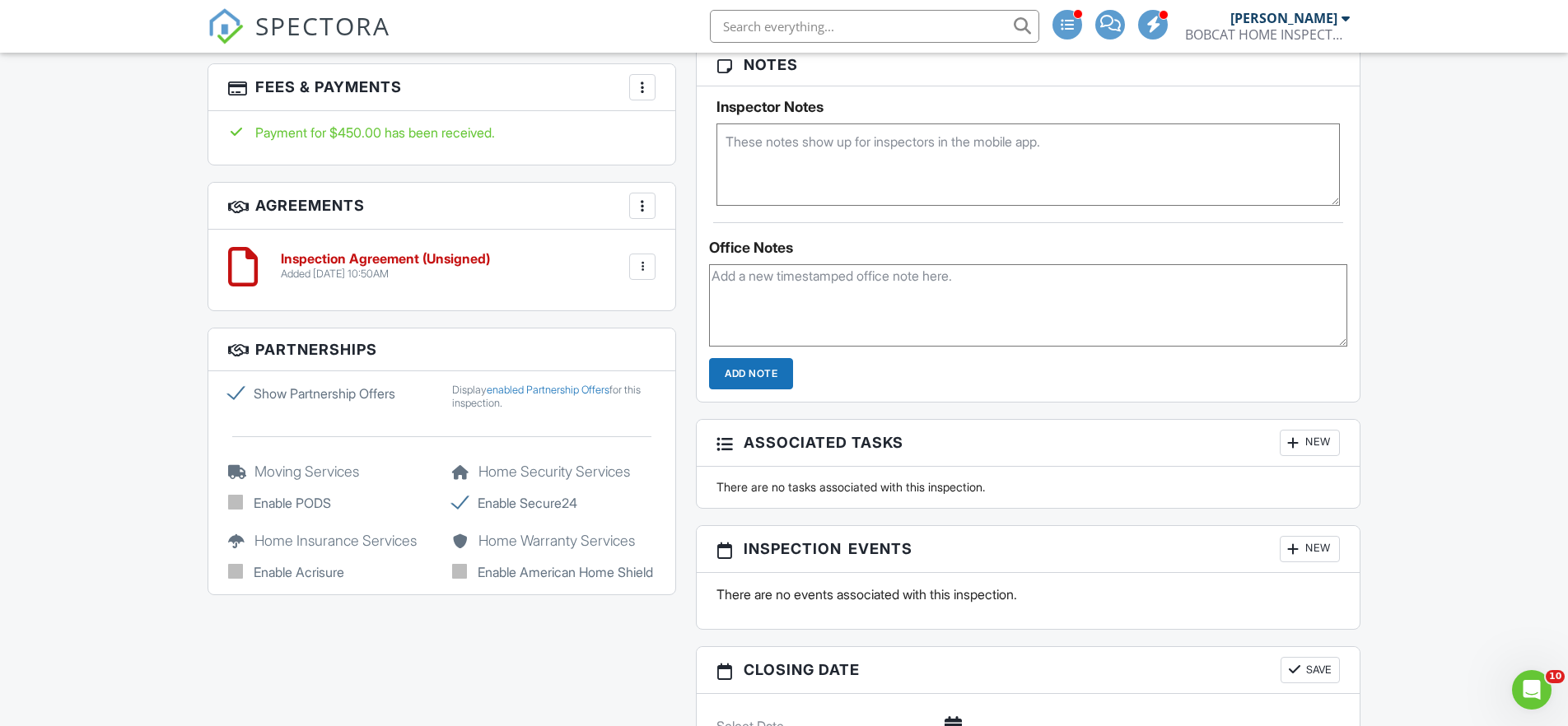
click at [760, 138] on textarea at bounding box center [1028, 164] width 624 height 83
type textarea "[PERSON_NAME] goes by her middle name [PERSON_NAME]"
click at [1409, 190] on div "Dashboard Templates Contacts Metrics Automations Advanced Settings Support Cent…" at bounding box center [784, 536] width 1568 height 3119
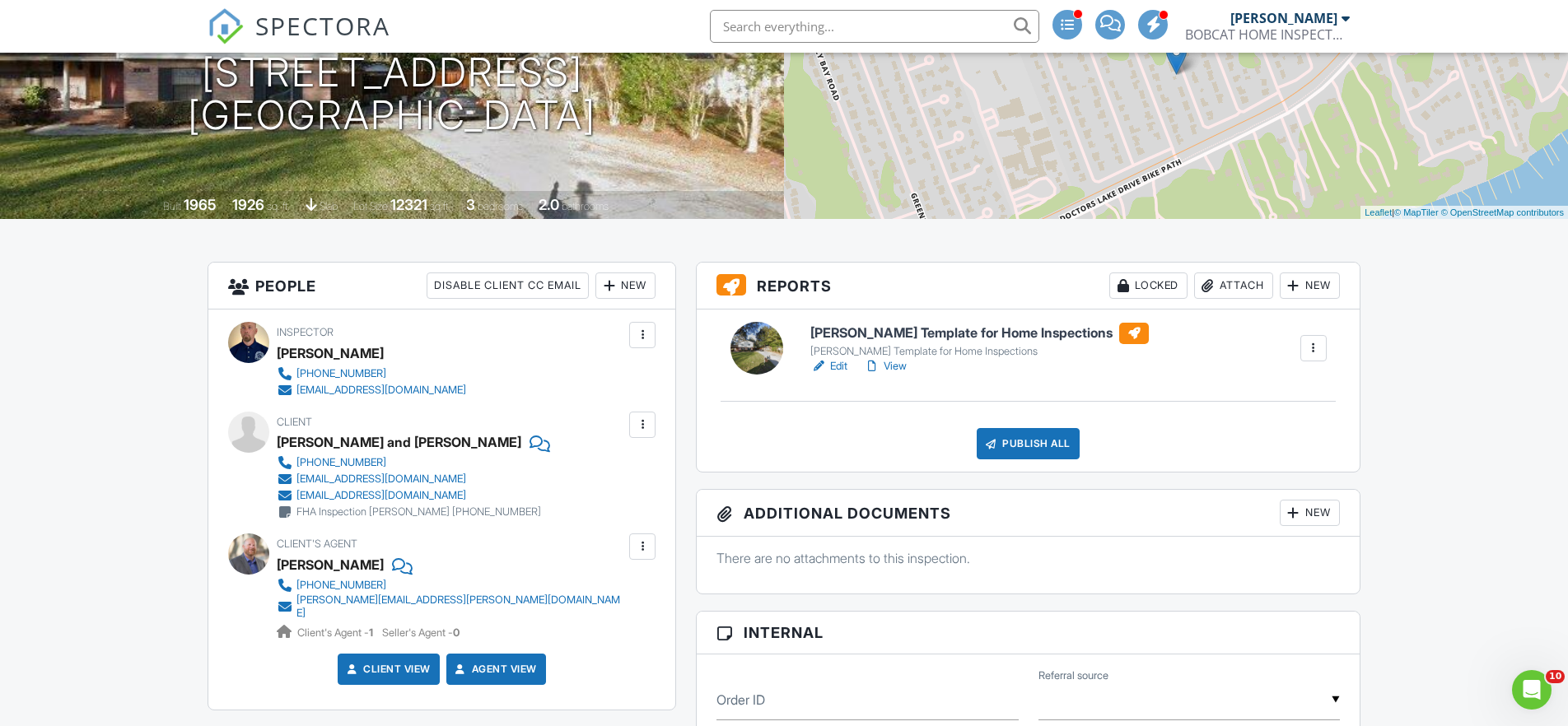
scroll to position [0, 0]
